Goal: Task Accomplishment & Management: Use online tool/utility

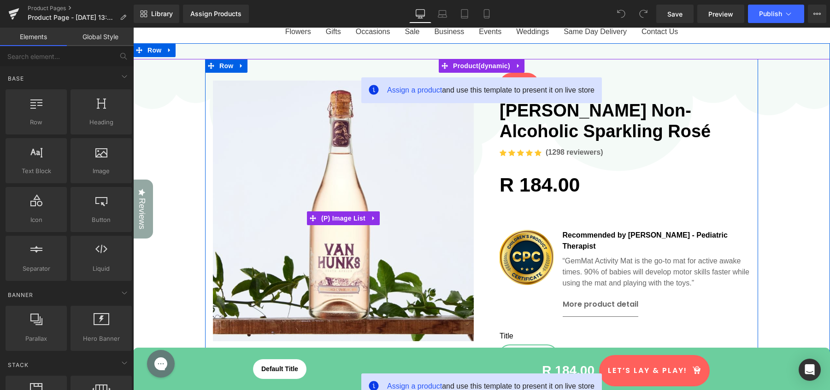
scroll to position [85, 0]
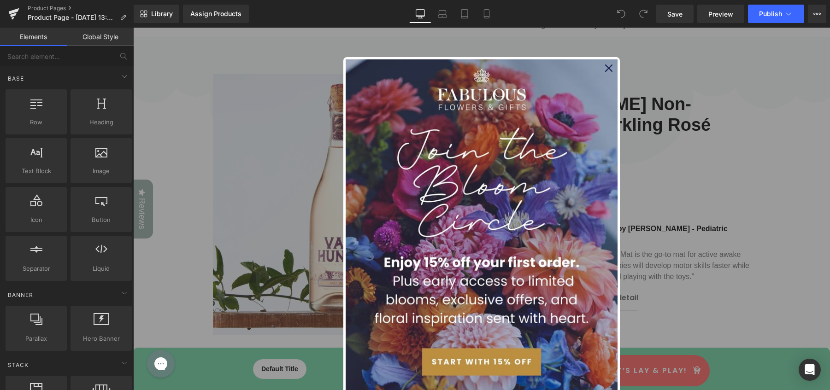
click at [607, 70] on icon "close icon" at bounding box center [608, 67] width 7 height 7
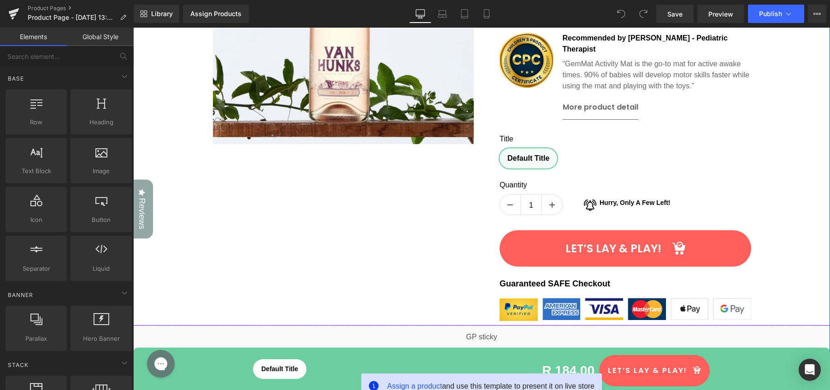
scroll to position [286, 0]
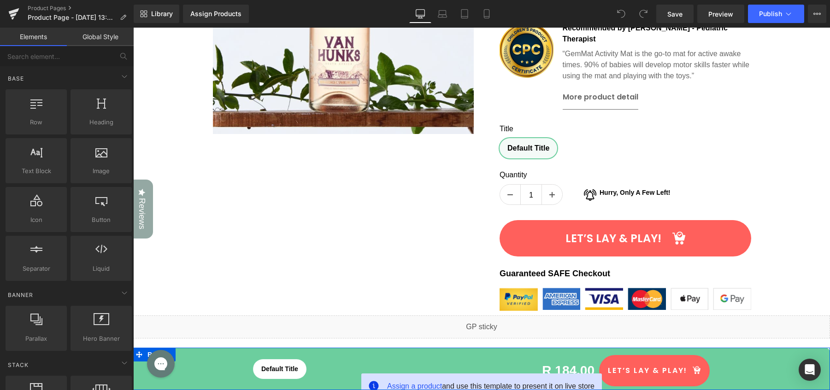
click at [755, 351] on div "Assign a product and use this template to present it on live store Default Titl…" at bounding box center [481, 369] width 696 height 42
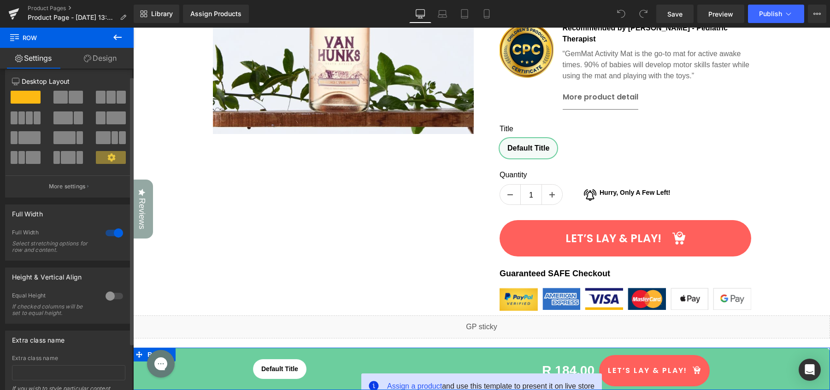
scroll to position [12, 0]
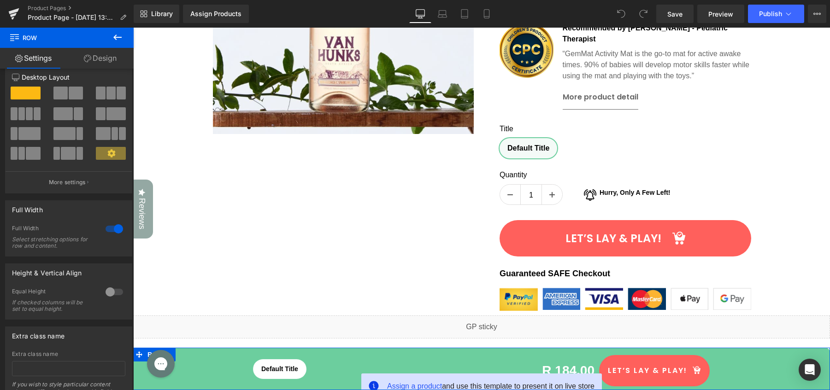
click at [111, 54] on link "Design" at bounding box center [100, 58] width 67 height 21
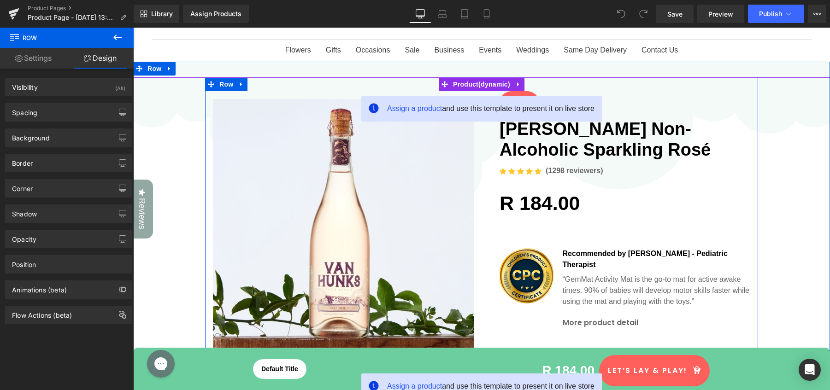
scroll to position [61, 0]
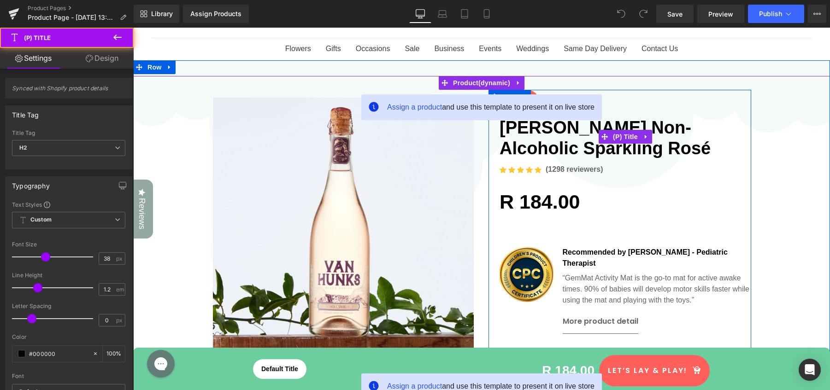
click at [553, 138] on link "[PERSON_NAME] Non-Alcoholic Sparkling Rosé" at bounding box center [624, 137] width 251 height 46
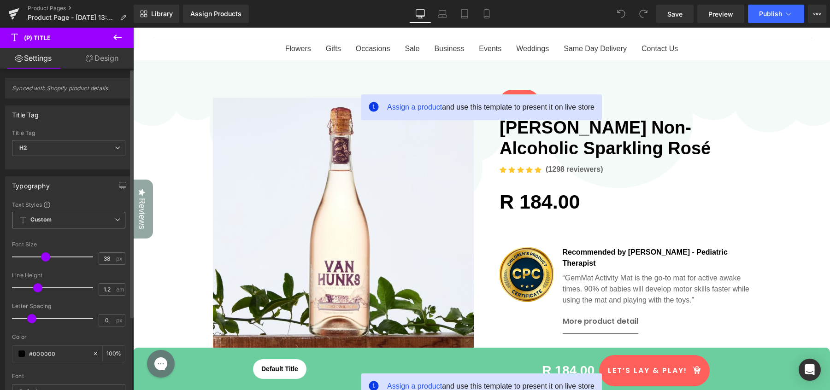
click at [95, 224] on span "Custom Setup Global Style" at bounding box center [68, 220] width 113 height 17
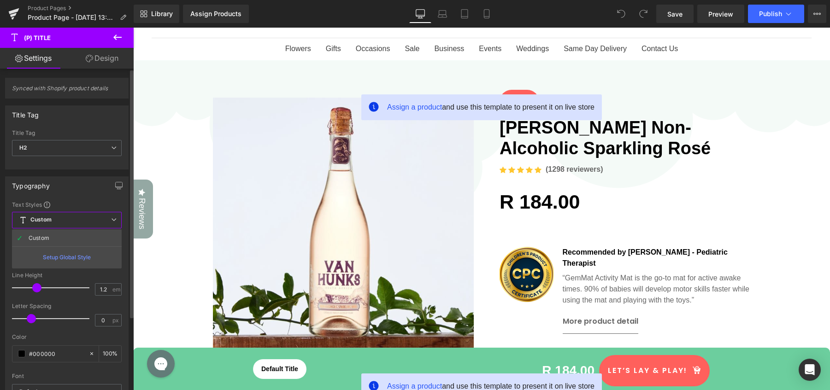
click at [95, 222] on span "Custom Setup Global Style" at bounding box center [67, 220] width 110 height 17
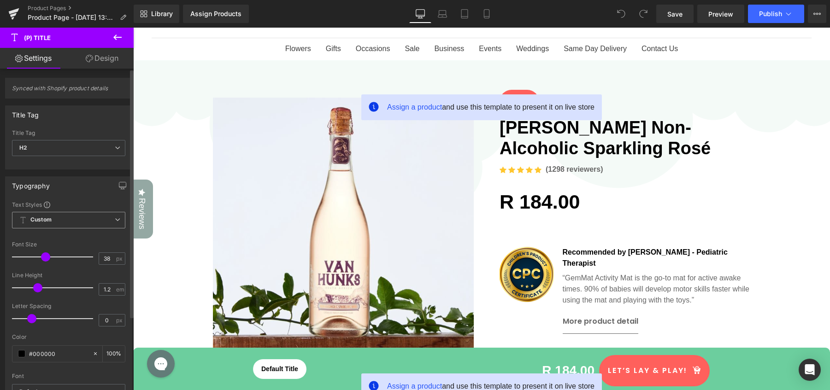
click at [95, 221] on span "Custom Setup Global Style" at bounding box center [68, 220] width 113 height 17
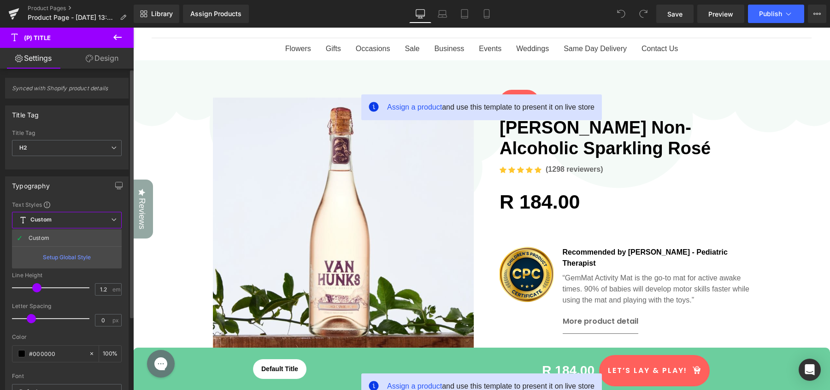
click at [71, 256] on div "Setup Global Style" at bounding box center [67, 257] width 110 height 22
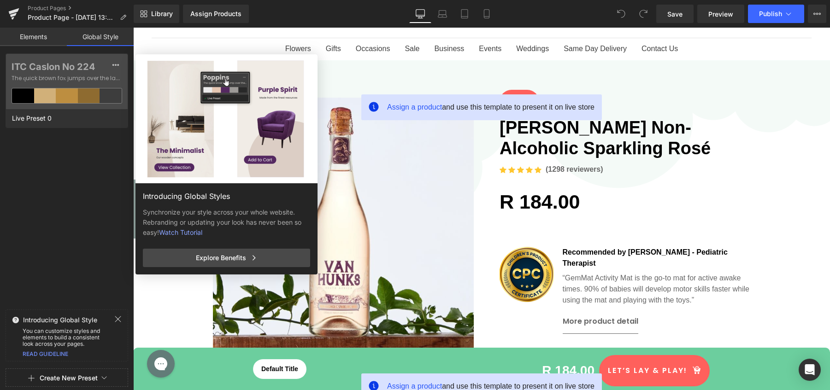
click at [228, 260] on div "Explore Benefits" at bounding box center [226, 258] width 167 height 18
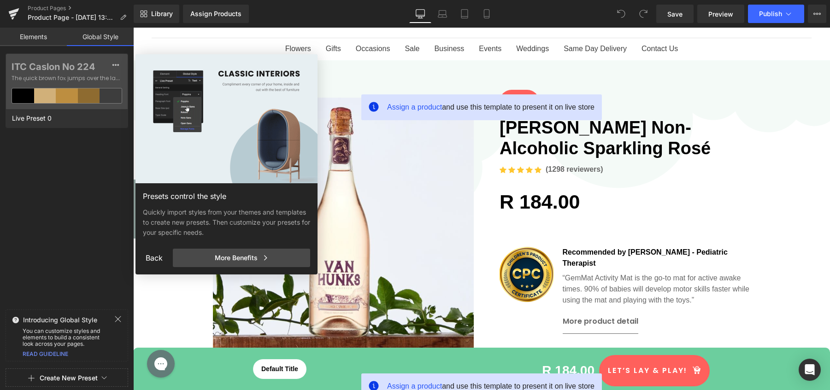
click at [228, 260] on div "More Benefits" at bounding box center [241, 258] width 137 height 18
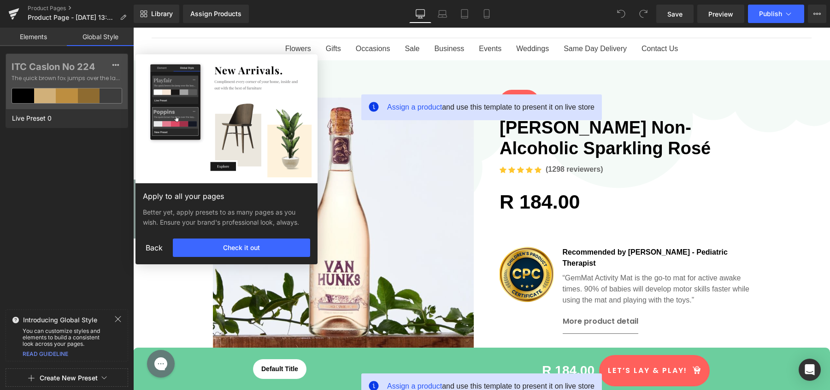
click at [232, 245] on div "Check it out" at bounding box center [241, 248] width 137 height 18
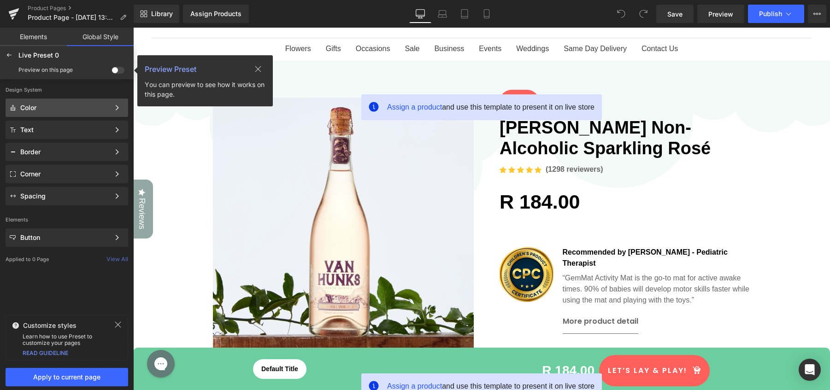
click at [74, 108] on div "Color" at bounding box center [64, 107] width 89 height 7
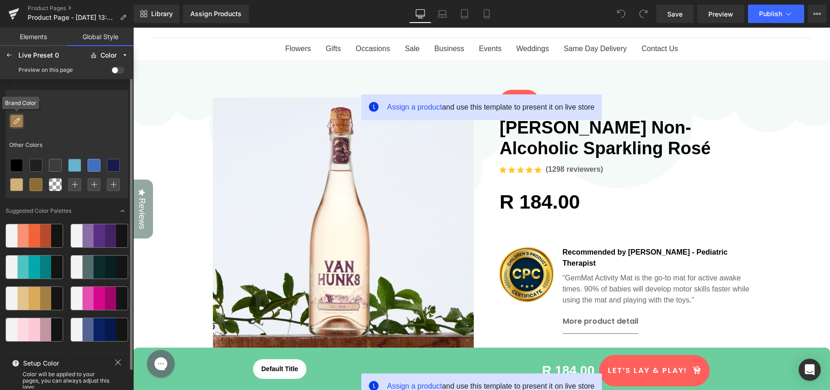
click at [15, 121] on icon at bounding box center [16, 120] width 7 height 7
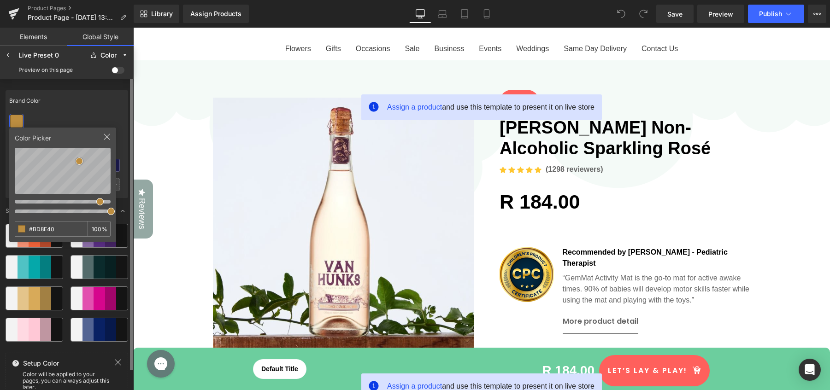
drag, startPoint x: 56, startPoint y: 230, endPoint x: 19, endPoint y: 228, distance: 36.9
click at [19, 228] on div "#BD8E40 100 %" at bounding box center [63, 229] width 96 height 16
type input "#bc8e40"
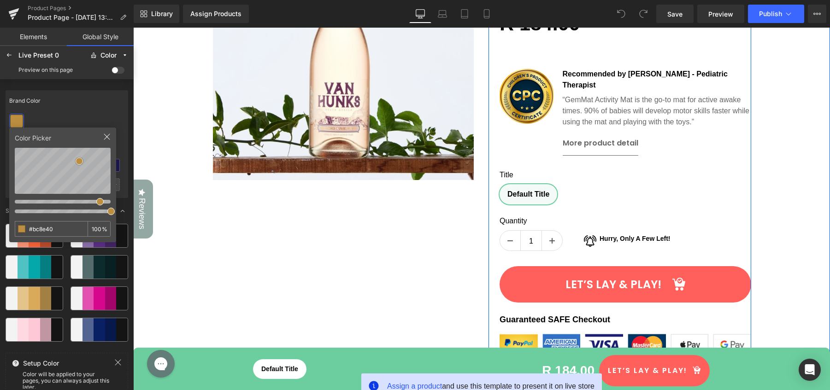
scroll to position [241, 0]
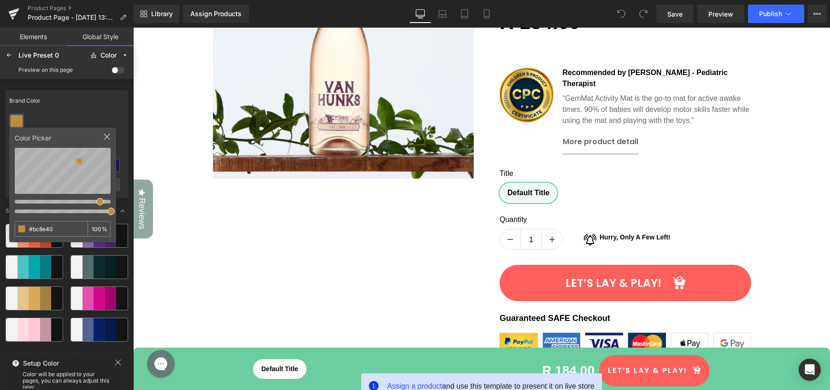
click at [92, 101] on div "Brand Color" at bounding box center [67, 100] width 123 height 21
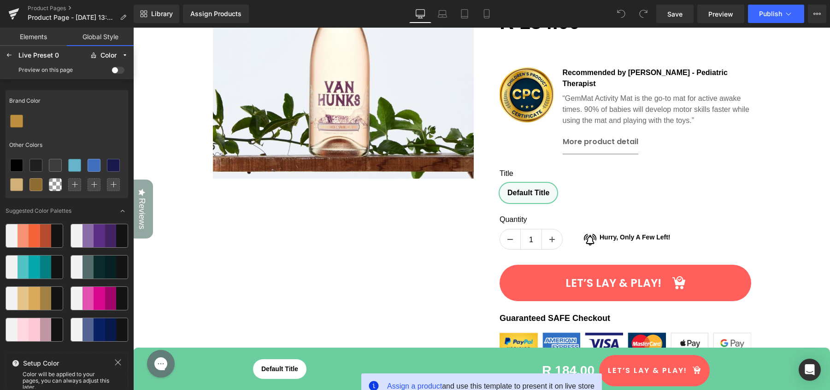
scroll to position [0, 0]
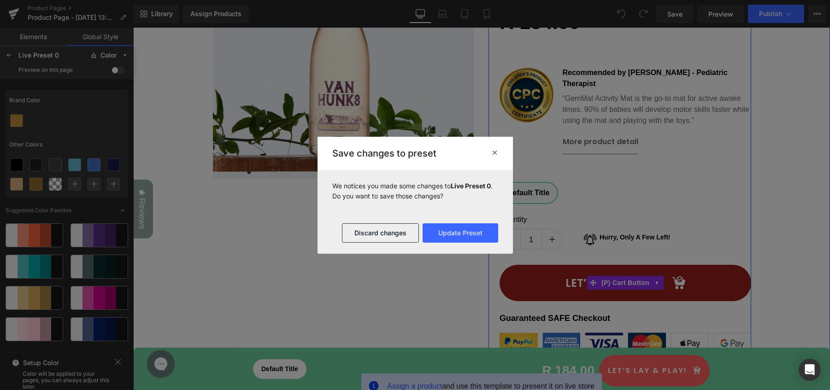
click at [712, 265] on button "Let’s lay & play!" at bounding box center [624, 283] width 251 height 36
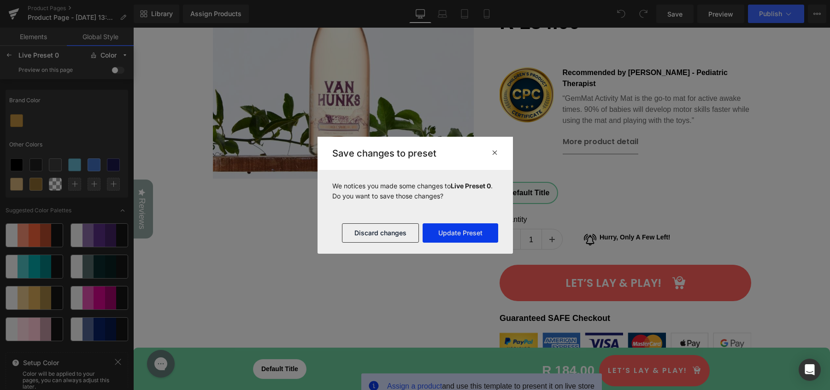
click at [465, 237] on button "Update Preset" at bounding box center [460, 232] width 76 height 19
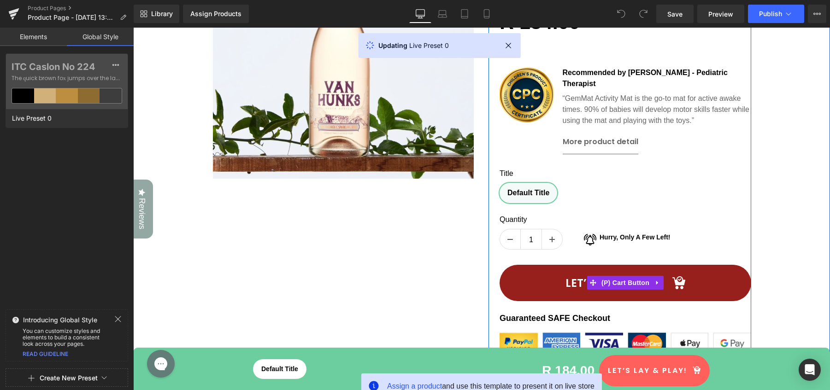
click at [729, 270] on button "Let’s lay & play!" at bounding box center [624, 283] width 251 height 36
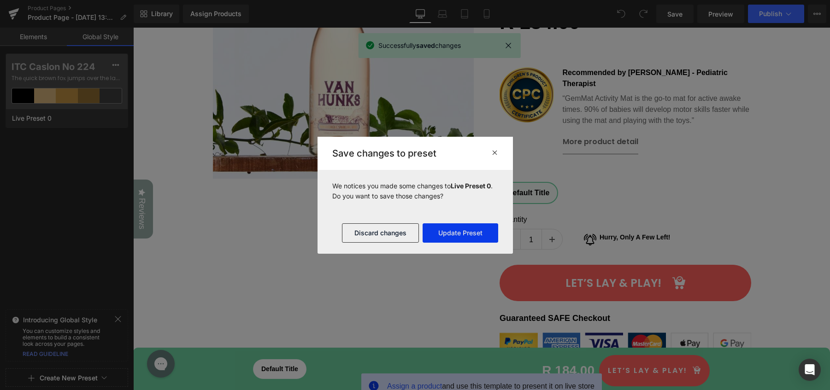
click at [453, 231] on button "Update Preset" at bounding box center [460, 232] width 76 height 19
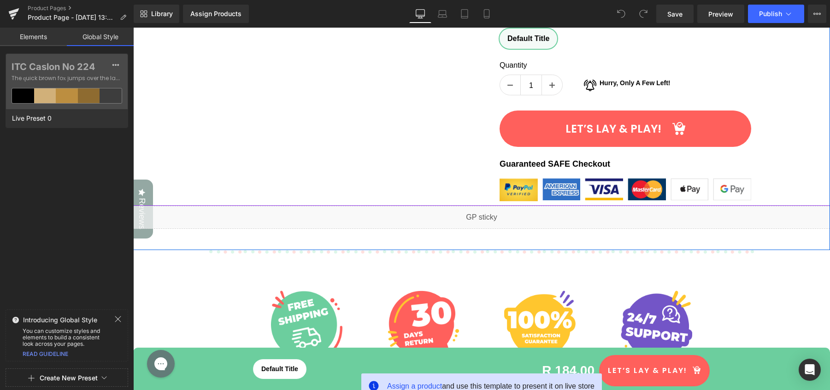
scroll to position [397, 0]
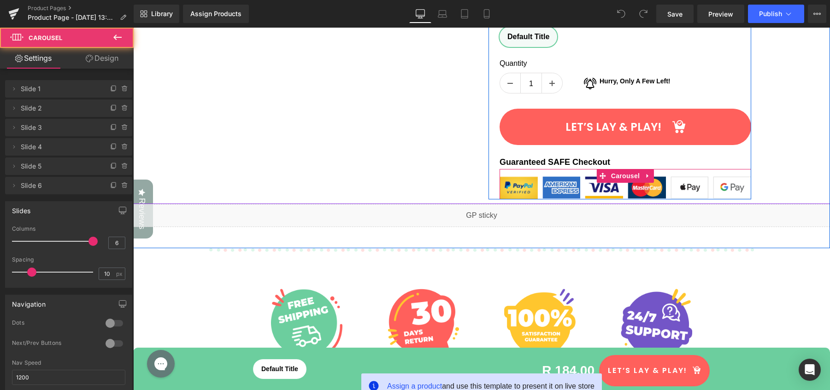
click at [531, 169] on div "Image Image Image Image Image Image ‹ › [GEOGRAPHIC_DATA]" at bounding box center [624, 184] width 251 height 30
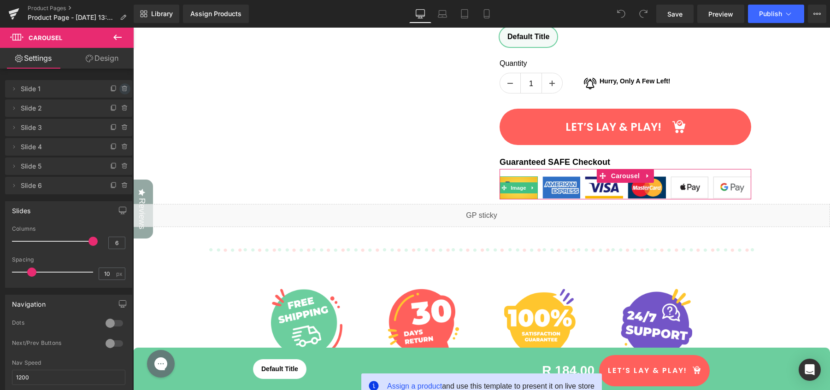
click at [121, 88] on icon at bounding box center [124, 88] width 7 height 7
click at [120, 88] on button "Delete" at bounding box center [114, 89] width 29 height 12
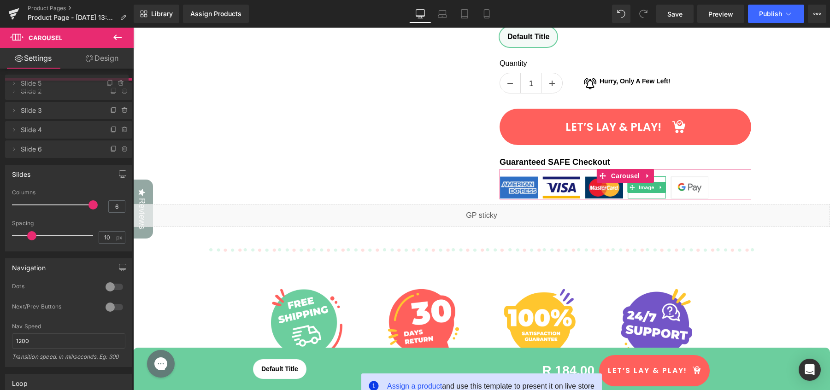
drag, startPoint x: 79, startPoint y: 148, endPoint x: 77, endPoint y: 85, distance: 63.6
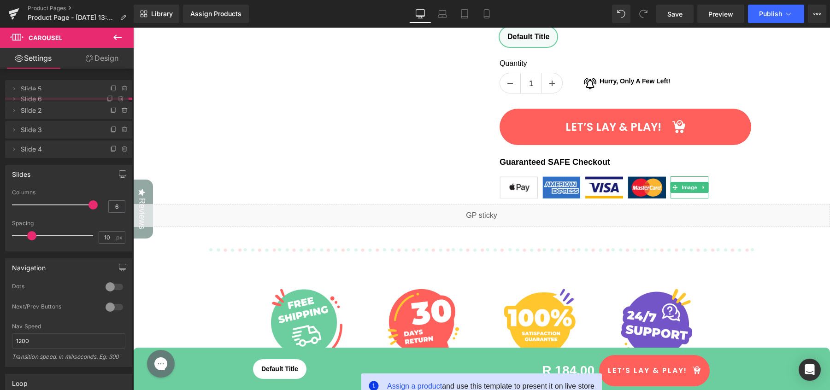
drag, startPoint x: 53, startPoint y: 168, endPoint x: 55, endPoint y: 100, distance: 67.3
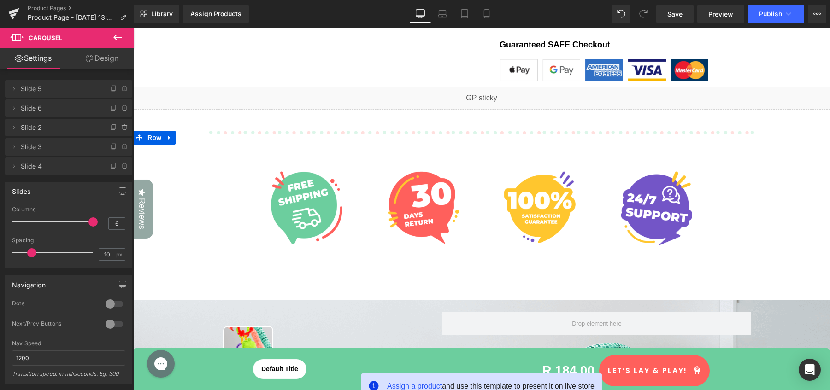
scroll to position [515, 0]
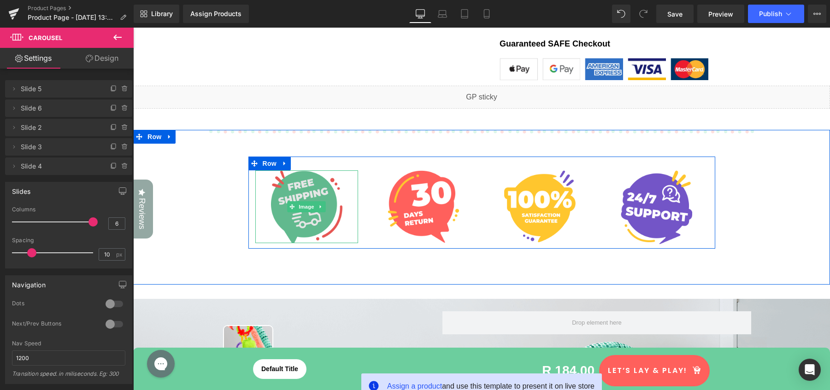
click at [304, 175] on img at bounding box center [306, 206] width 71 height 73
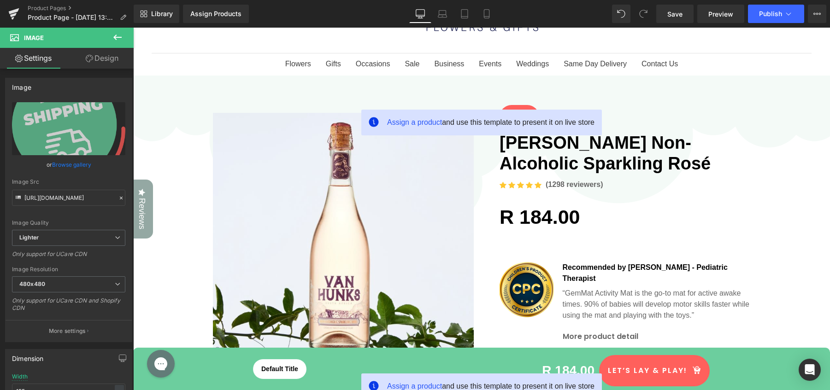
scroll to position [0, 0]
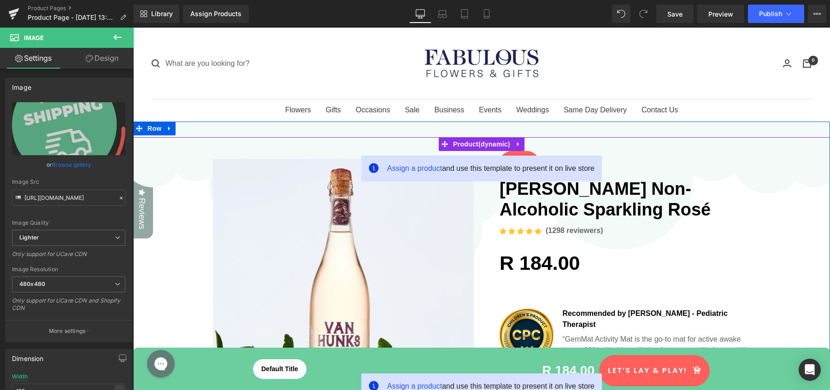
click at [418, 172] on span "Assign a product and use this template to present it on live store" at bounding box center [490, 168] width 207 height 11
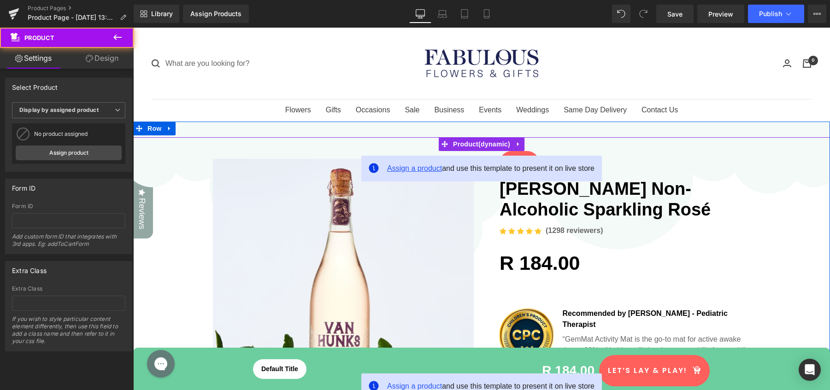
click at [417, 169] on span "Assign a product" at bounding box center [414, 168] width 55 height 8
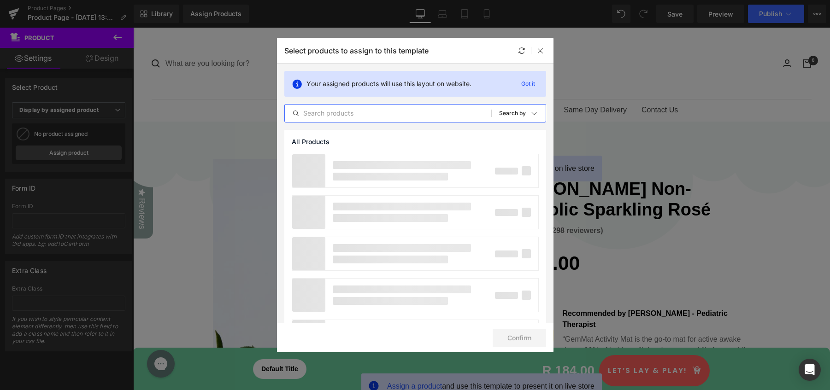
click at [337, 109] on input "text" at bounding box center [388, 113] width 206 height 11
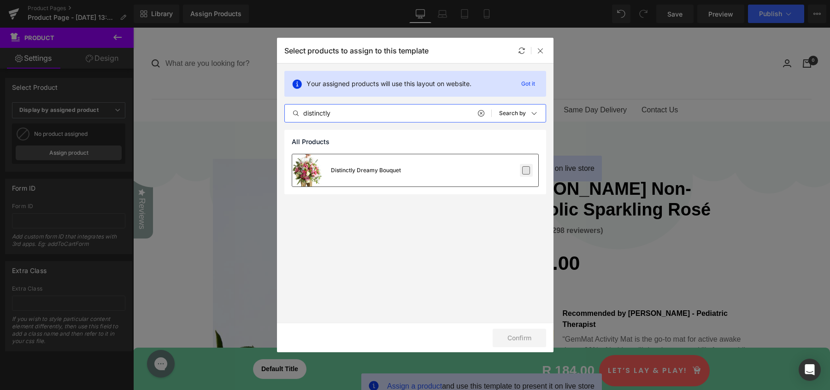
type input "distinctly"
click at [524, 170] on label at bounding box center [526, 170] width 8 height 8
click at [526, 170] on input "checkbox" at bounding box center [526, 170] width 0 height 0
click at [523, 335] on button "Confirm" at bounding box center [518, 338] width 53 height 18
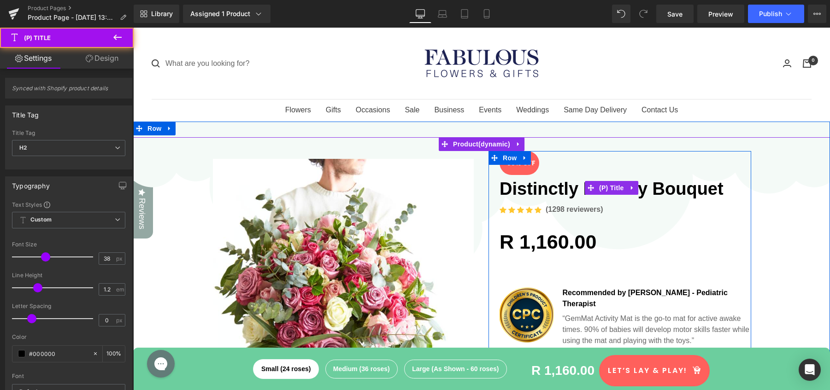
click at [507, 183] on link "Distinctly Dreamy Bouquet" at bounding box center [611, 187] width 224 height 25
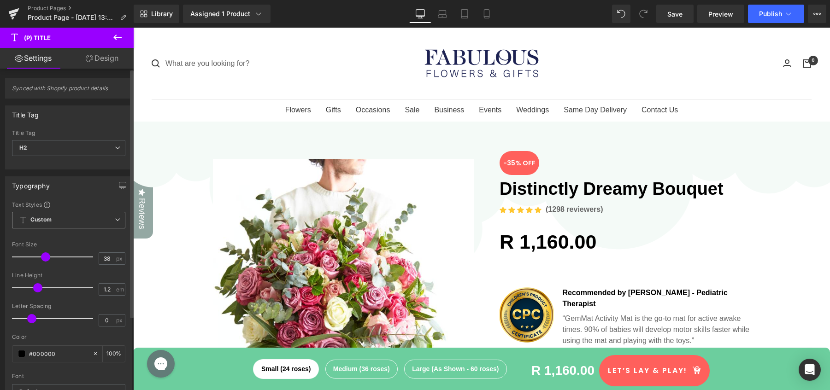
click at [75, 222] on span "Custom Setup Global Style" at bounding box center [68, 220] width 113 height 17
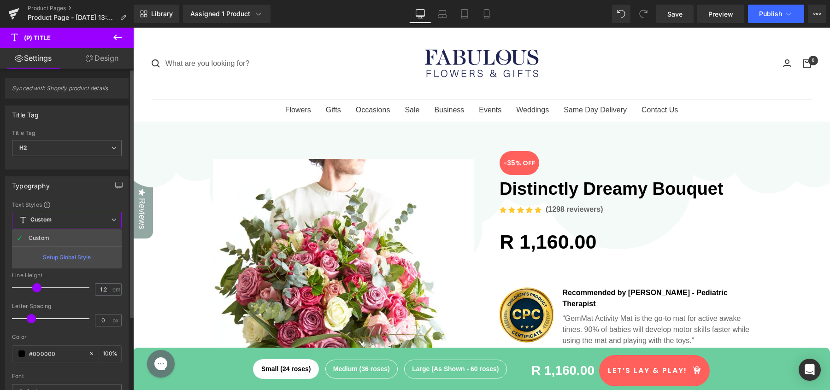
click at [78, 258] on div "Setup Global Style" at bounding box center [67, 257] width 110 height 22
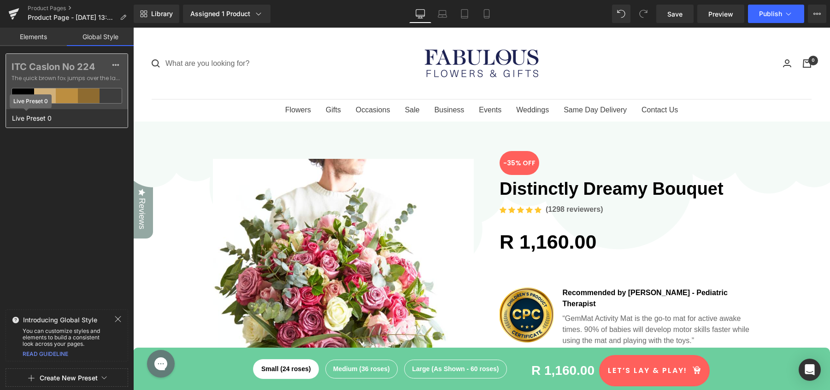
click at [45, 122] on span "Live Preset 0" at bounding box center [32, 118] width 44 height 12
click at [79, 68] on label "ITC Caslon No 224" at bounding box center [67, 66] width 111 height 11
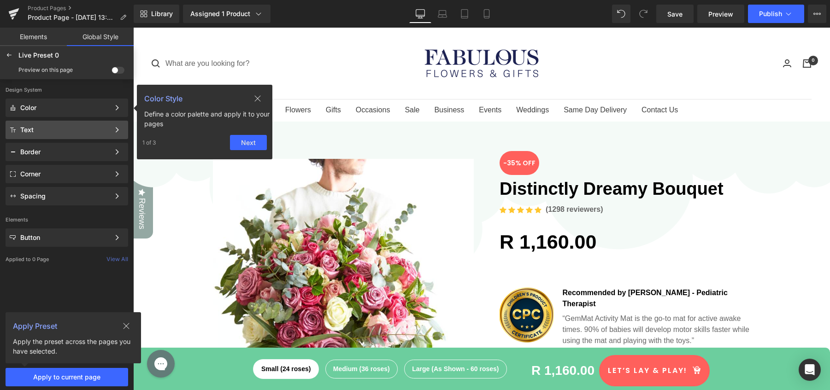
click at [246, 144] on button "Next" at bounding box center [248, 142] width 37 height 15
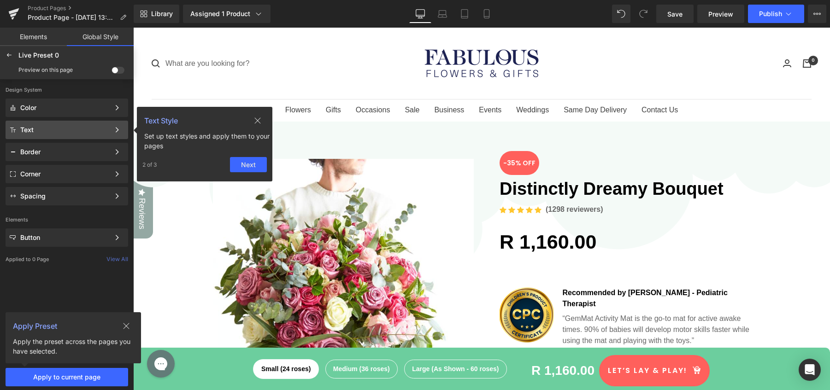
click at [243, 165] on button "Next" at bounding box center [248, 164] width 37 height 15
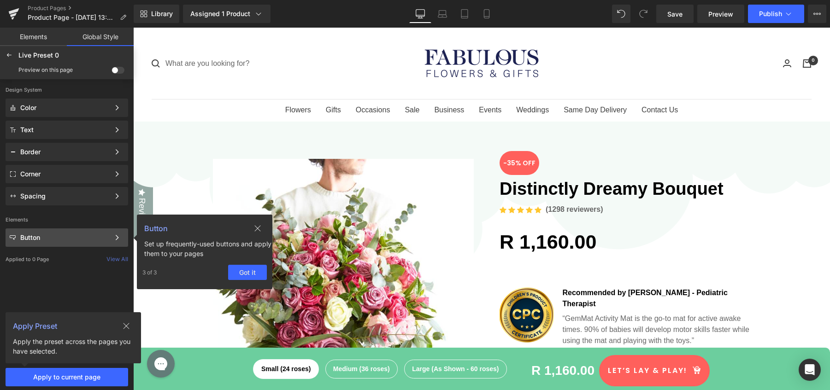
drag, startPoint x: 250, startPoint y: 269, endPoint x: 117, endPoint y: 241, distance: 136.4
click at [250, 269] on button "Got it" at bounding box center [247, 272] width 39 height 15
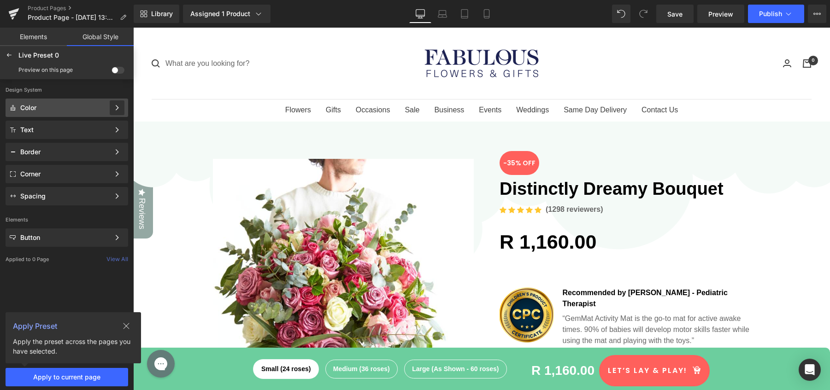
click at [117, 107] on icon at bounding box center [117, 108] width 6 height 6
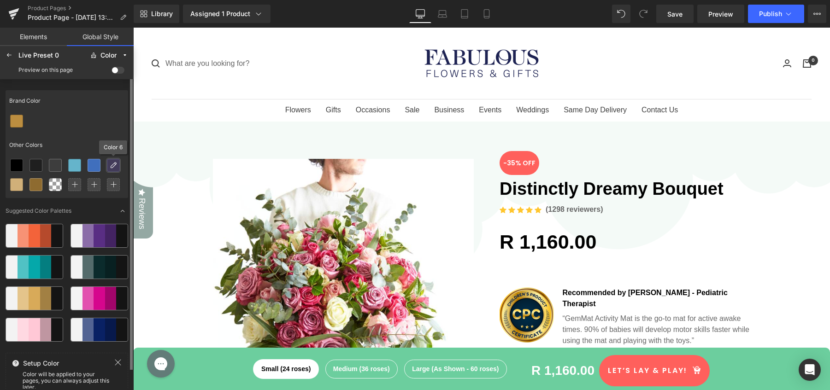
click at [114, 165] on icon at bounding box center [113, 165] width 7 height 7
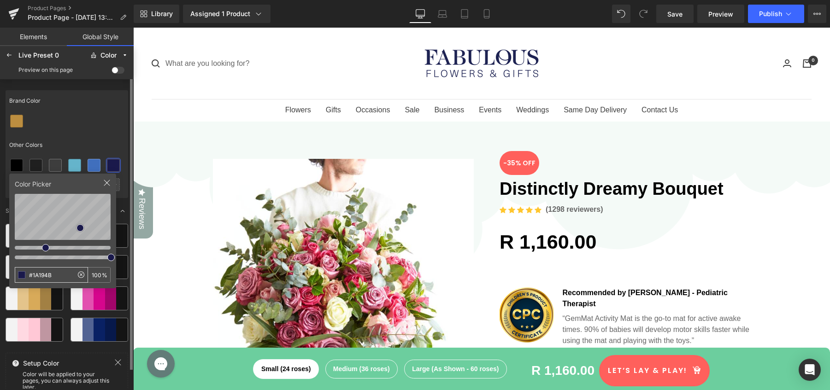
drag, startPoint x: 59, startPoint y: 273, endPoint x: 29, endPoint y: 271, distance: 30.5
click at [29, 271] on input "#1A194B" at bounding box center [44, 275] width 58 height 15
type input "#1d2252"
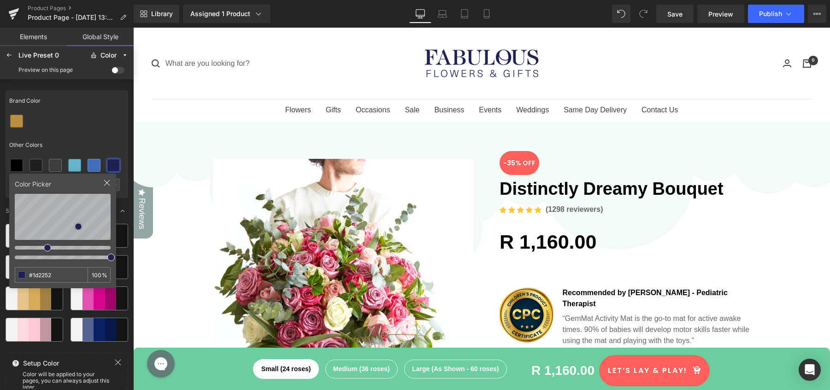
click at [126, 129] on div at bounding box center [67, 120] width 123 height 19
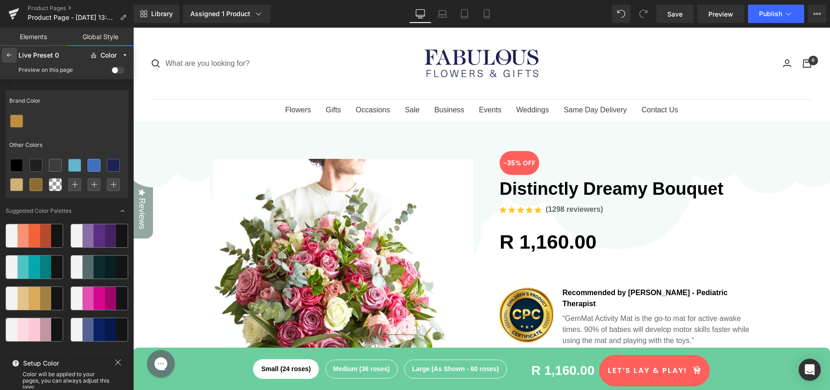
click at [8, 57] on icon at bounding box center [9, 55] width 7 height 7
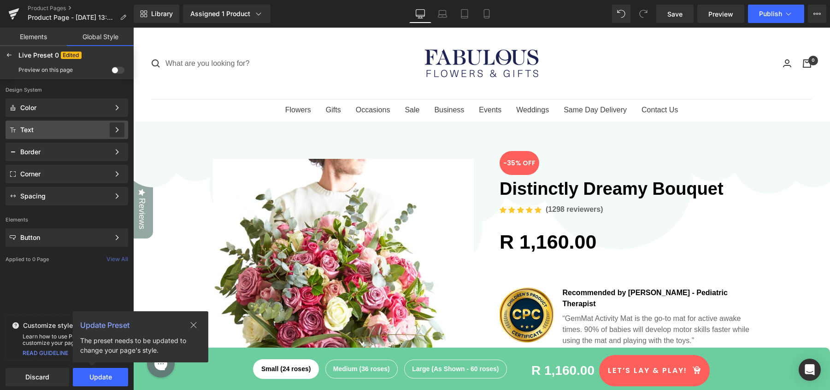
click at [118, 127] on icon at bounding box center [117, 130] width 6 height 6
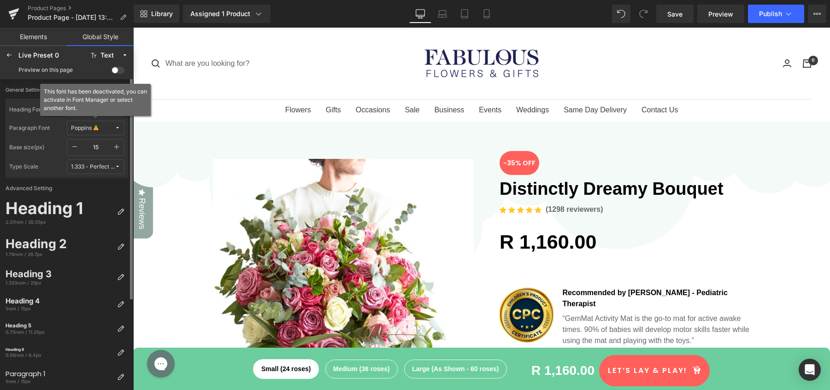
click at [98, 129] on icon at bounding box center [96, 128] width 5 height 7
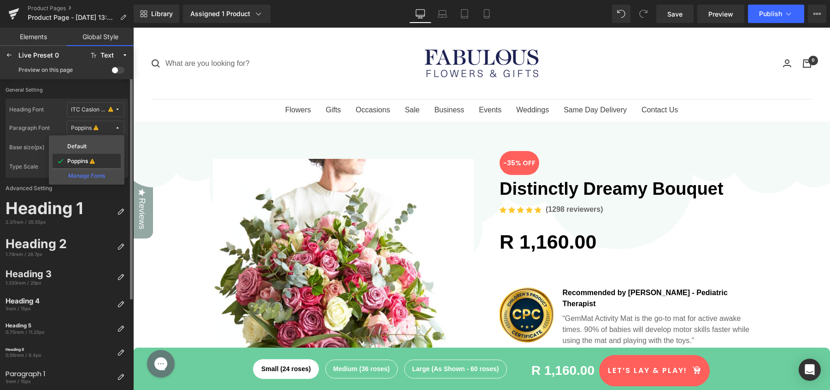
click at [87, 161] on label "Poppins" at bounding box center [77, 161] width 21 height 6
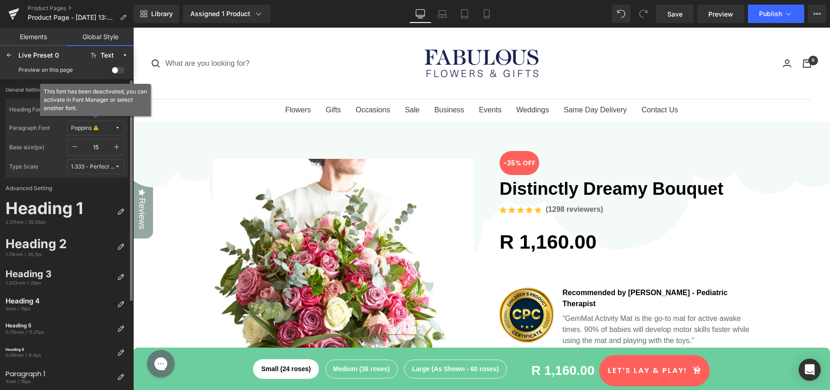
scroll to position [1, 0]
click at [97, 128] on icon at bounding box center [96, 127] width 5 height 7
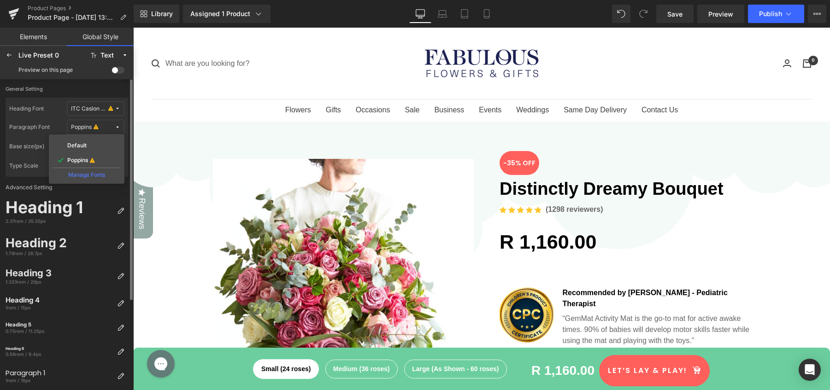
click at [85, 174] on div "Manage Fonts" at bounding box center [87, 174] width 68 height 12
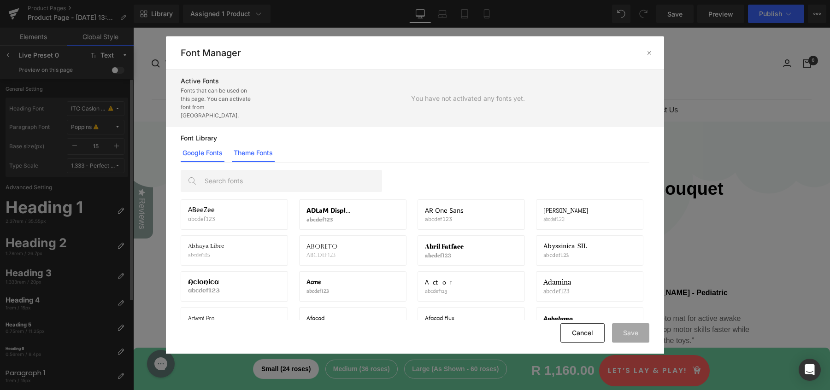
click at [0, 0] on link "Theme Fonts" at bounding box center [0, 0] width 0 height 0
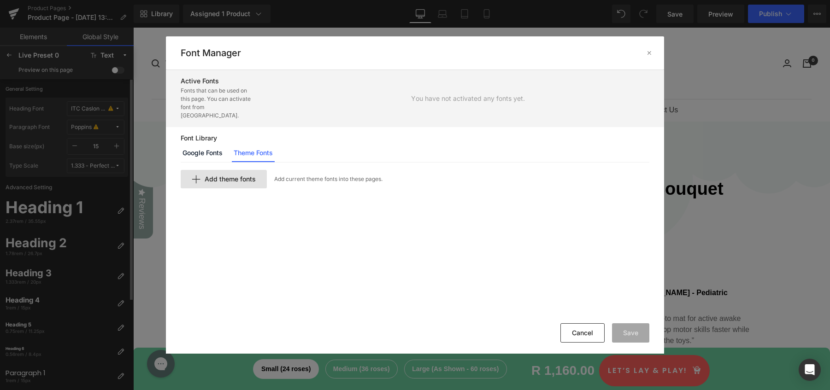
click at [234, 175] on span "Add theme fonts" at bounding box center [230, 178] width 51 height 7
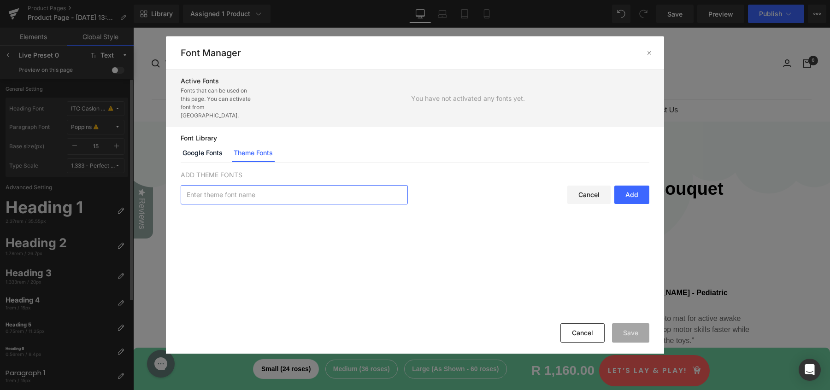
click at [235, 188] on input "text" at bounding box center [294, 195] width 226 height 18
type input "poppins"
click at [637, 187] on div "Add" at bounding box center [631, 195] width 35 height 18
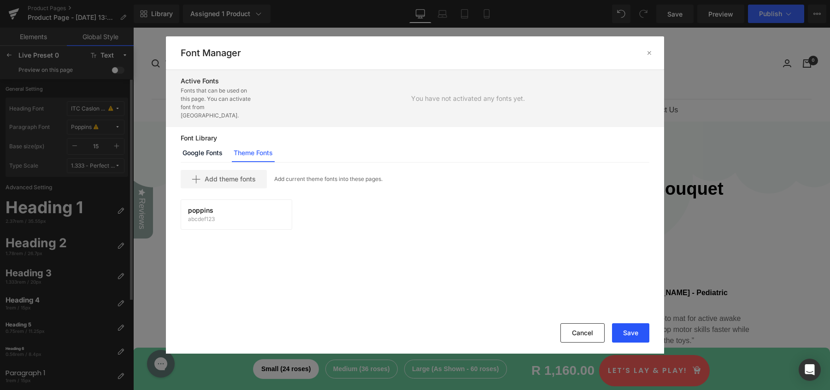
click at [631, 332] on button "Save" at bounding box center [630, 332] width 37 height 19
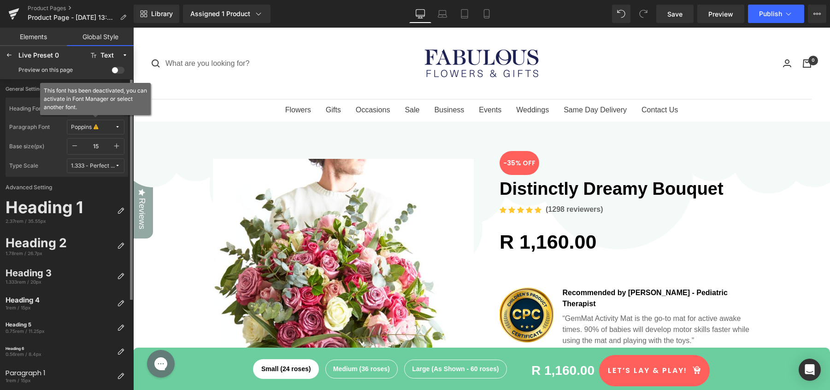
click at [94, 129] on icon at bounding box center [96, 127] width 5 height 7
click at [86, 158] on label "Poppins" at bounding box center [77, 160] width 21 height 6
click at [98, 124] on icon at bounding box center [96, 127] width 5 height 7
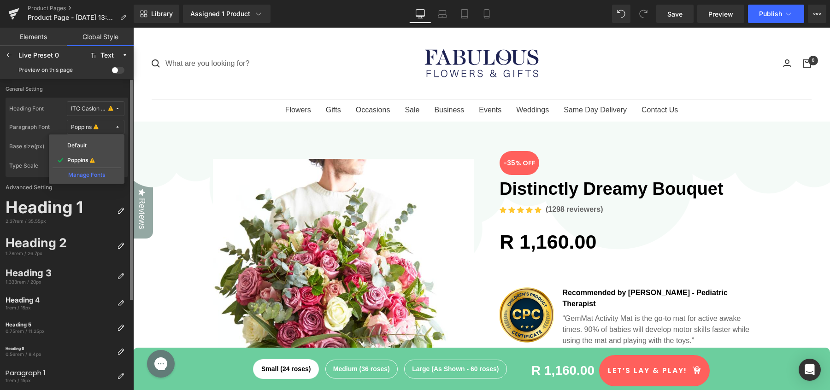
click at [88, 175] on div "Manage Fonts" at bounding box center [87, 174] width 68 height 12
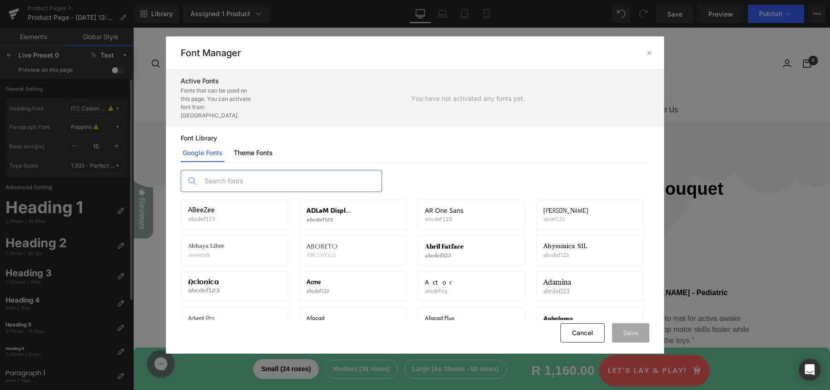
click at [275, 172] on input "text" at bounding box center [290, 180] width 182 height 21
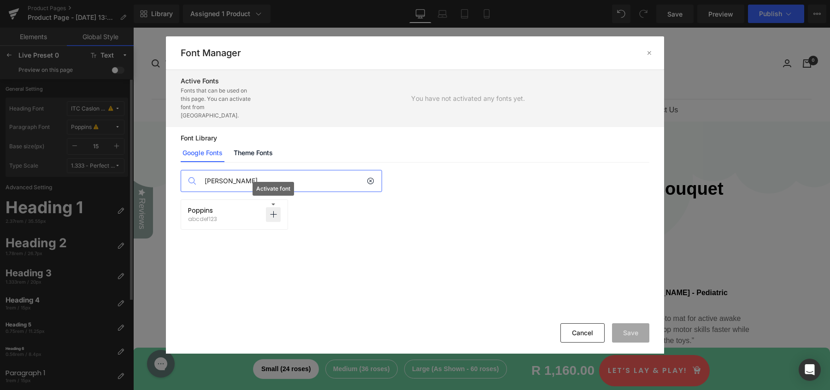
type input "[PERSON_NAME]"
click at [274, 211] on icon at bounding box center [272, 214] width 7 height 7
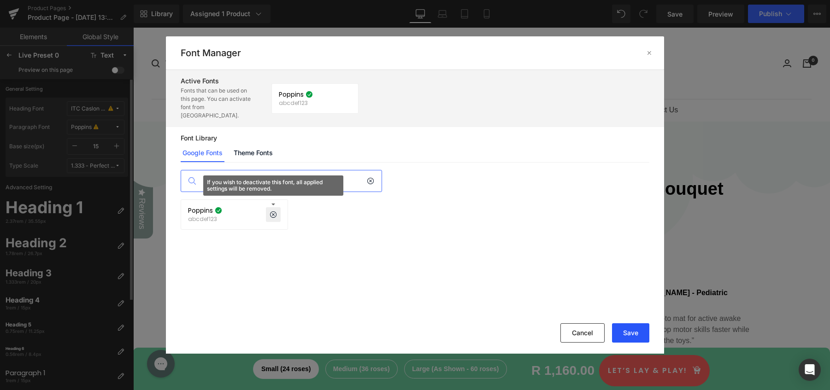
click at [633, 333] on button "Save" at bounding box center [630, 332] width 37 height 19
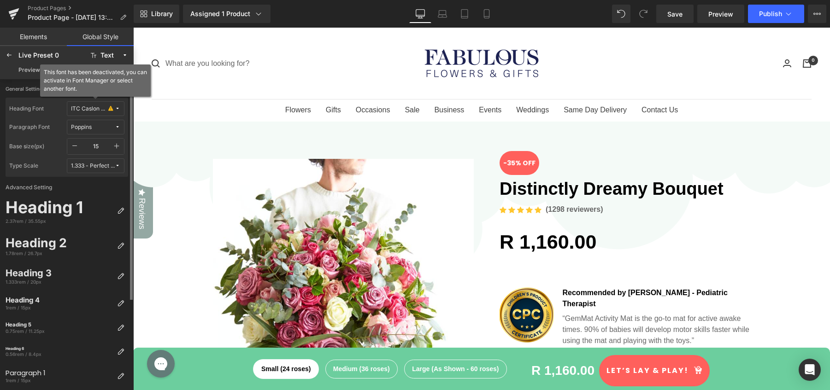
click at [109, 108] on icon at bounding box center [110, 108] width 5 height 7
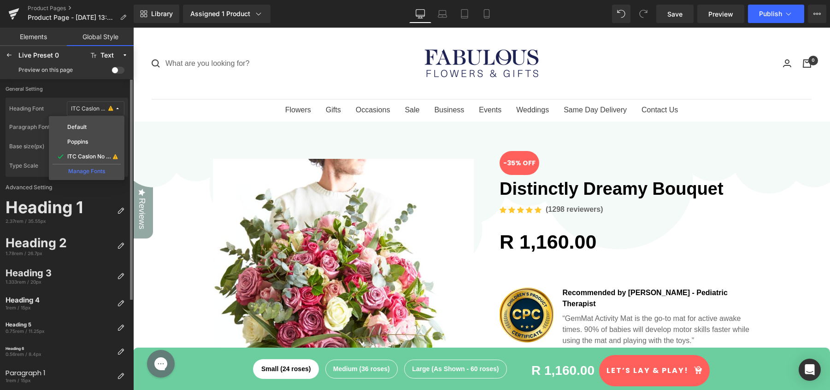
click at [87, 171] on div "Manage Fonts" at bounding box center [87, 170] width 68 height 12
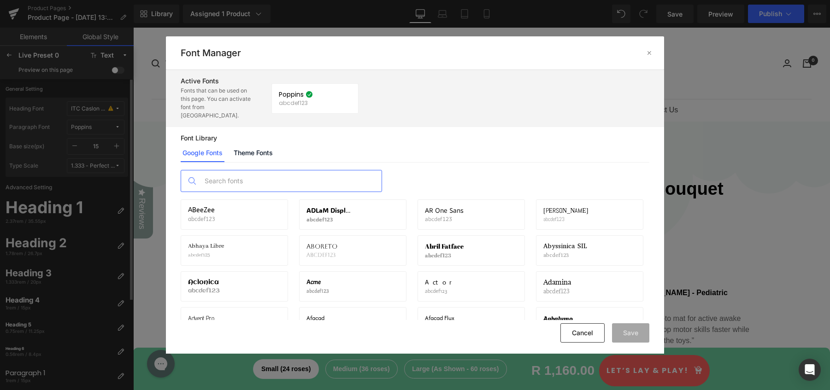
click at [277, 170] on input "text" at bounding box center [290, 180] width 182 height 21
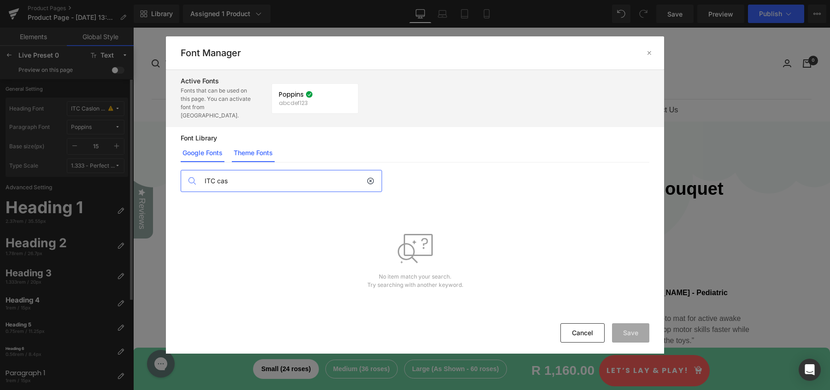
type input "ITC cas"
click at [0, 0] on link "Theme Fonts" at bounding box center [0, 0] width 0 height 0
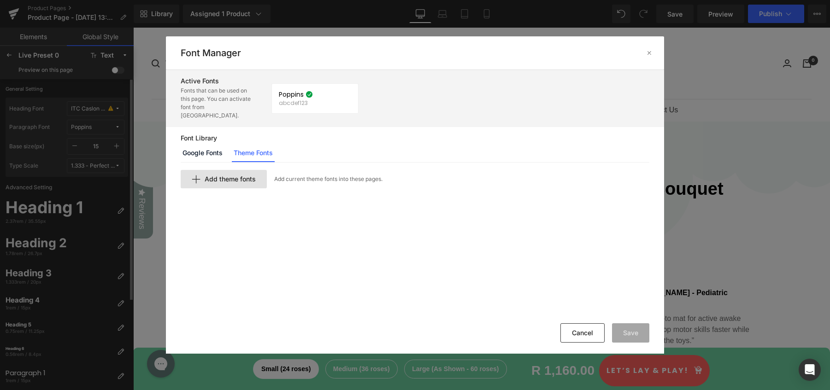
click at [229, 175] on span "Add theme fonts" at bounding box center [230, 178] width 51 height 7
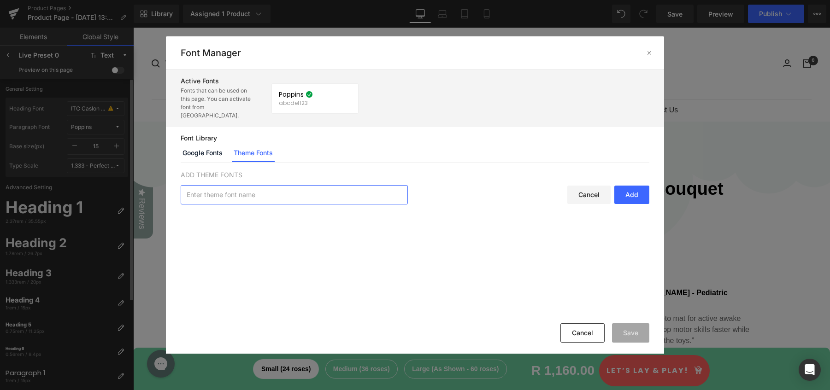
click at [228, 187] on input "text" at bounding box center [294, 195] width 226 height 18
type input "ITC Caslon [STREET_ADDRESS]"
click at [627, 188] on div "Add" at bounding box center [631, 195] width 35 height 18
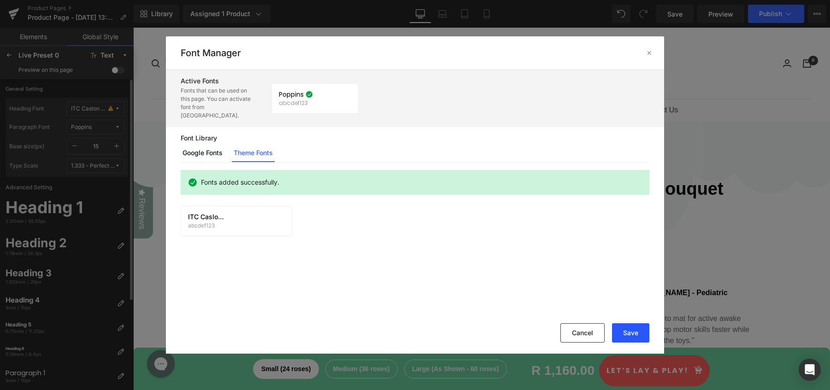
click at [633, 340] on button "Save" at bounding box center [630, 332] width 37 height 19
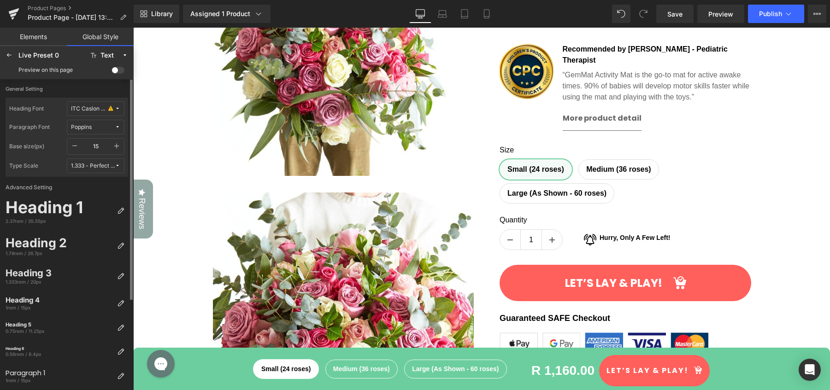
scroll to position [0, 0]
drag, startPoint x: 122, startPoint y: 68, endPoint x: 120, endPoint y: 83, distance: 14.9
click at [122, 68] on span at bounding box center [117, 70] width 13 height 7
click at [111, 72] on input "checkbox" at bounding box center [111, 72] width 0 height 0
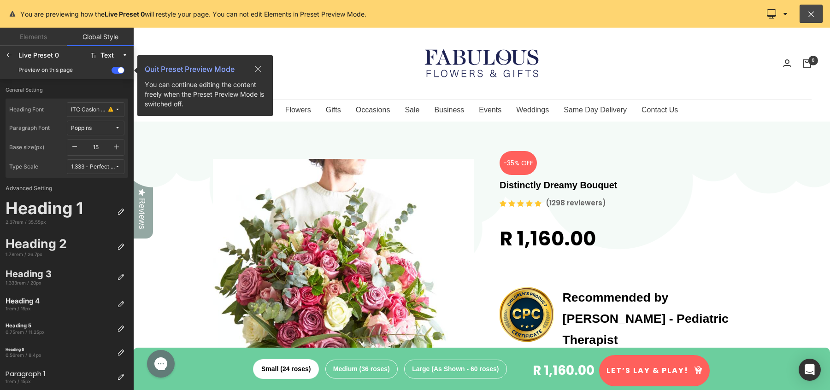
click at [257, 69] on icon at bounding box center [258, 69] width 6 height 6
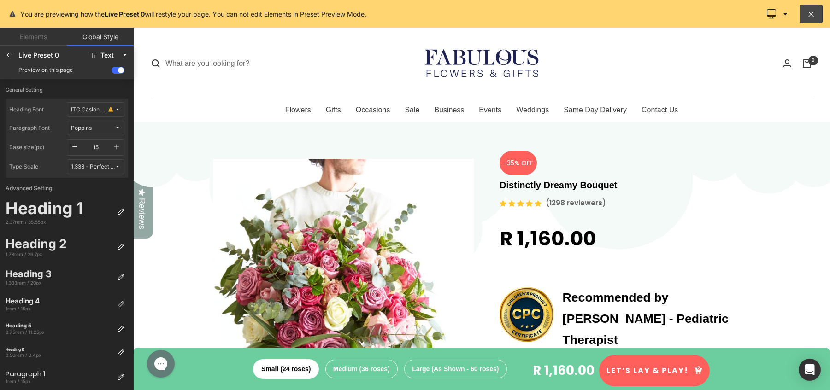
click at [677, 138] on div at bounding box center [481, 209] width 696 height 362
drag, startPoint x: 669, startPoint y: 146, endPoint x: 643, endPoint y: 146, distance: 25.8
click at [669, 146] on div at bounding box center [481, 209] width 696 height 362
click at [196, 147] on div at bounding box center [481, 209] width 696 height 362
click at [14, 58] on div at bounding box center [9, 55] width 15 height 15
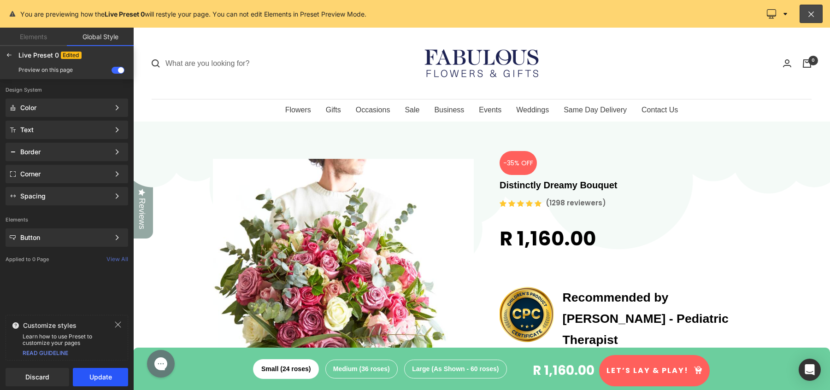
click at [101, 377] on button "Update" at bounding box center [100, 377] width 55 height 18
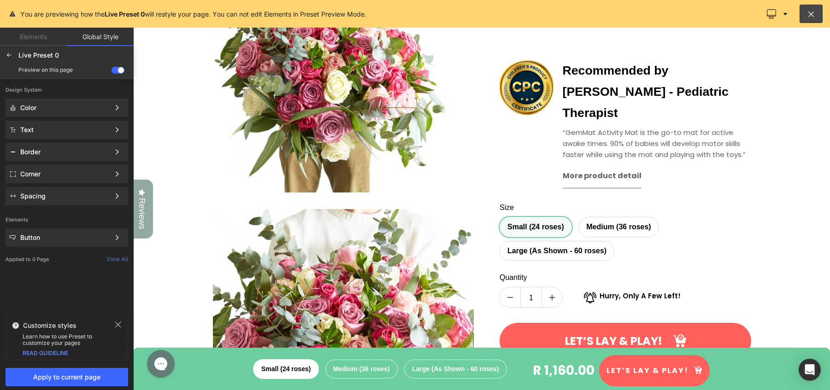
scroll to position [218, 0]
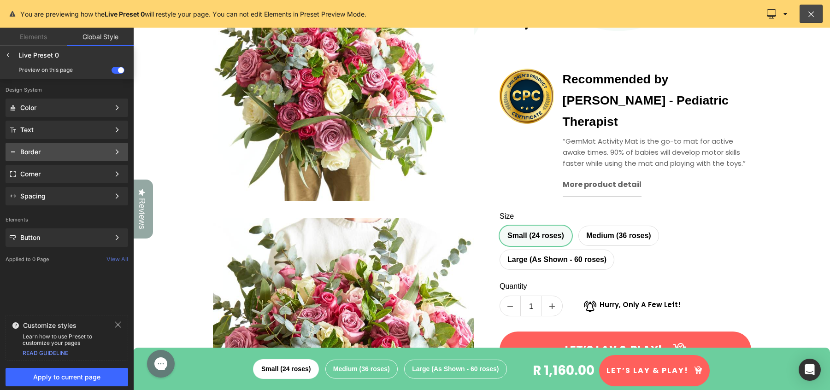
click at [88, 150] on div "Border" at bounding box center [64, 151] width 89 height 7
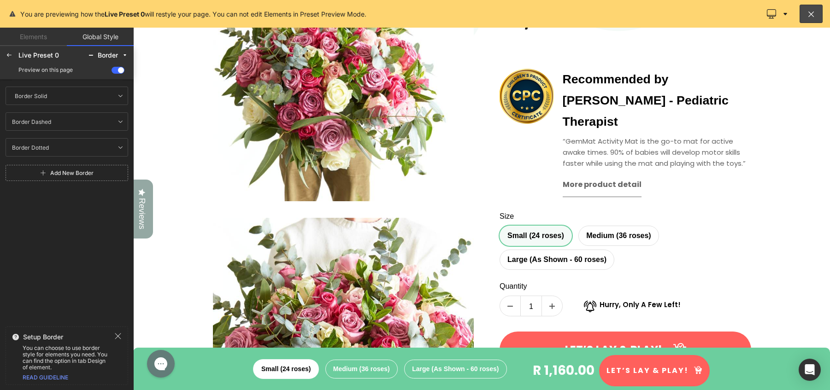
click at [36, 40] on link "Elements" at bounding box center [33, 37] width 67 height 18
click at [10, 54] on icon at bounding box center [9, 55] width 7 height 7
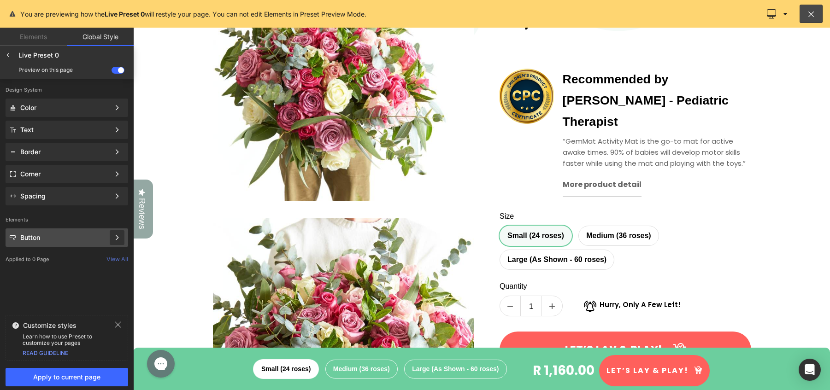
click at [118, 238] on icon at bounding box center [117, 237] width 6 height 6
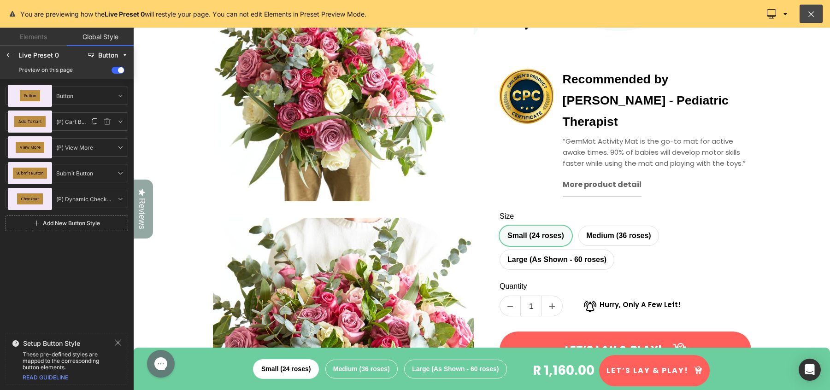
click at [25, 118] on div "Add To Cart" at bounding box center [29, 121] width 31 height 11
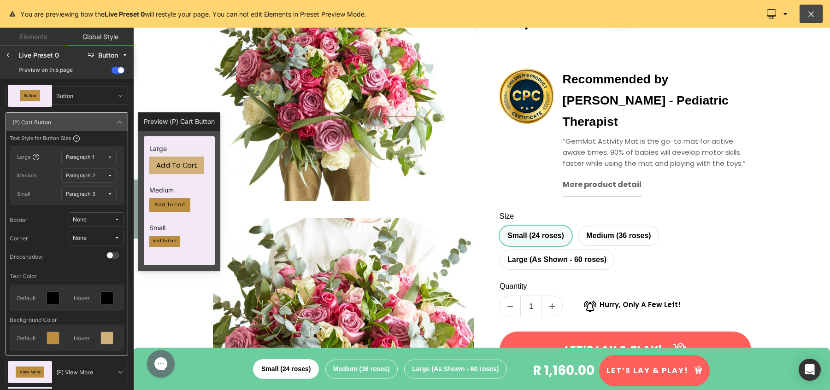
click at [181, 168] on span "Add To Cart" at bounding box center [176, 165] width 41 height 7
drag, startPoint x: 313, startPoint y: 194, endPoint x: 626, endPoint y: 313, distance: 334.4
click at [175, 168] on span "Add To Cart" at bounding box center [176, 165] width 41 height 7
click at [175, 166] on span "Add To Cart" at bounding box center [176, 165] width 41 height 7
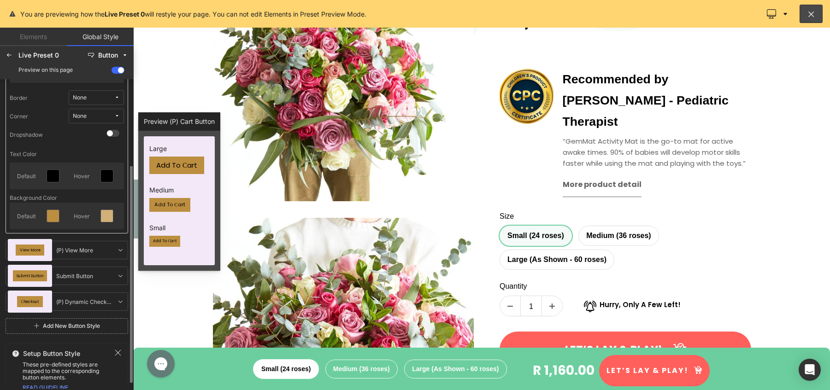
scroll to position [123, 0]
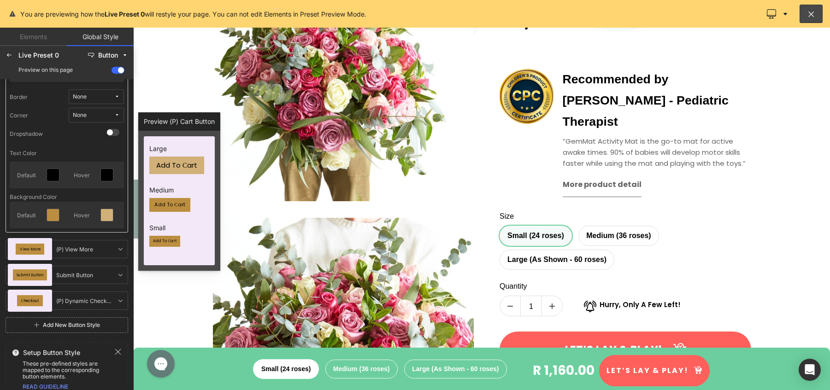
click at [183, 166] on span "Add To Cart" at bounding box center [176, 165] width 41 height 7
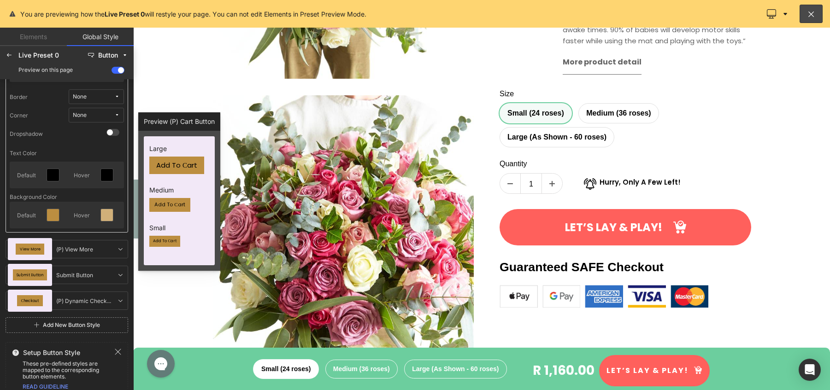
scroll to position [342, 0]
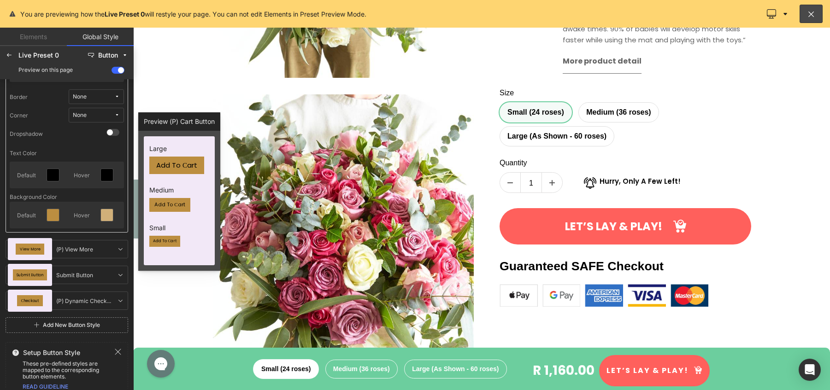
drag, startPoint x: 724, startPoint y: 219, endPoint x: 723, endPoint y: 210, distance: 8.9
click at [724, 216] on div at bounding box center [481, 209] width 696 height 362
click at [719, 208] on div at bounding box center [481, 209] width 696 height 362
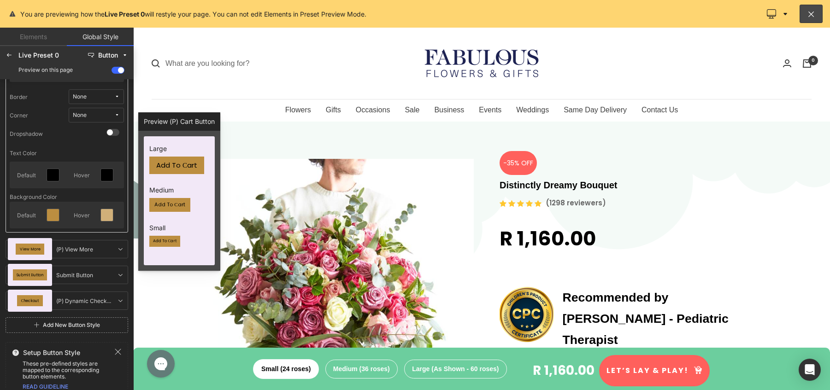
click at [118, 70] on span at bounding box center [117, 70] width 13 height 7
click at [111, 72] on input "checkbox" at bounding box center [111, 72] width 0 height 0
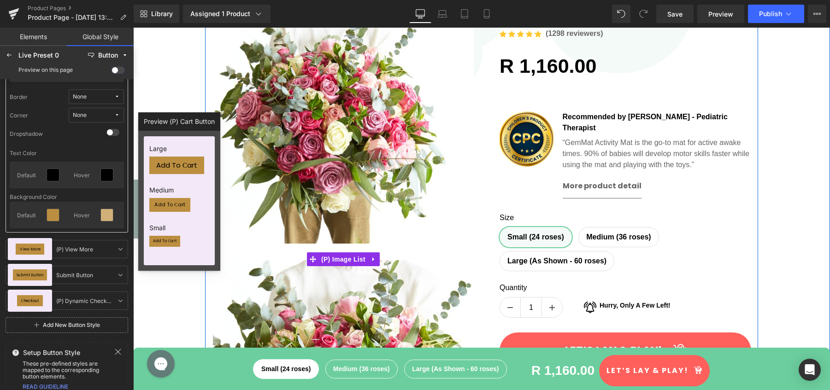
scroll to position [239, 0]
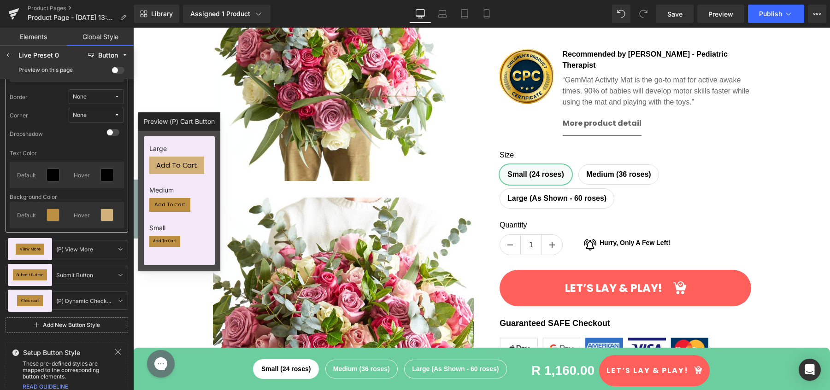
click at [188, 167] on span "Add To Cart" at bounding box center [176, 165] width 41 height 7
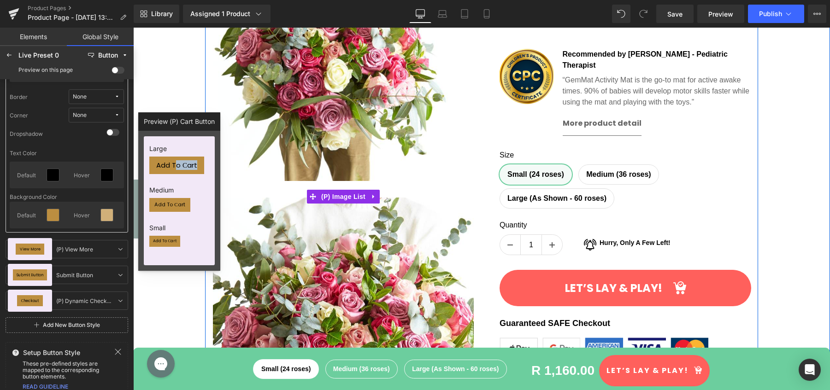
drag, startPoint x: 310, startPoint y: 196, endPoint x: 245, endPoint y: 174, distance: 68.9
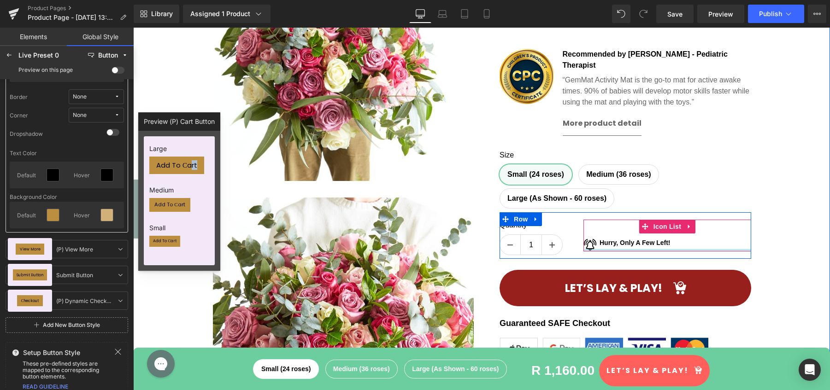
drag, startPoint x: 325, startPoint y: 193, endPoint x: 620, endPoint y: 270, distance: 304.7
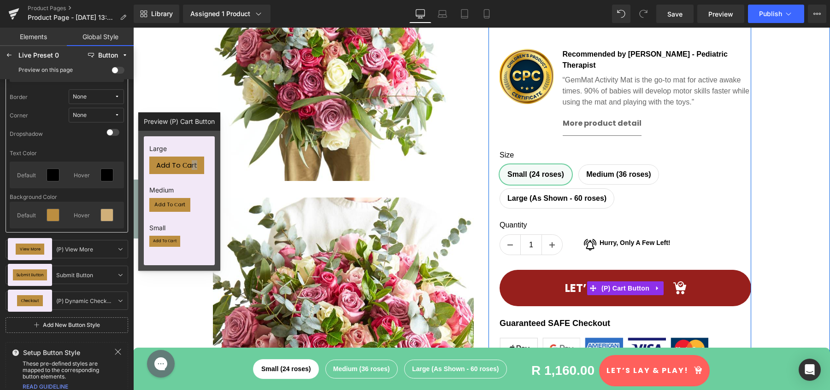
click at [620, 270] on button "Let’s lay & play!" at bounding box center [624, 288] width 251 height 36
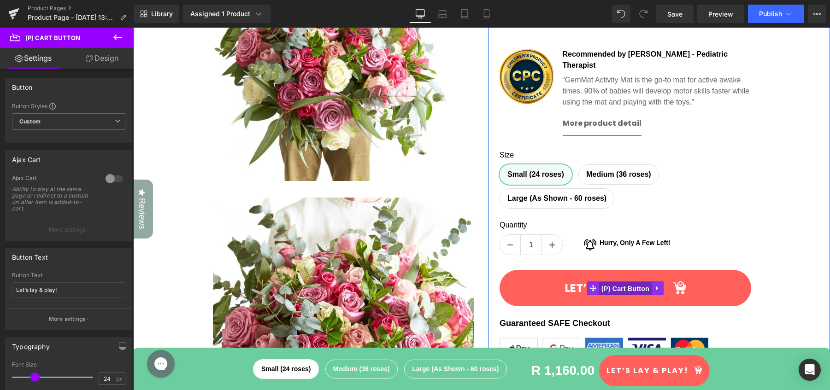
click at [621, 282] on span "(P) Cart Button" at bounding box center [625, 289] width 53 height 14
click at [621, 281] on span "(P) Cart Button" at bounding box center [625, 288] width 53 height 14
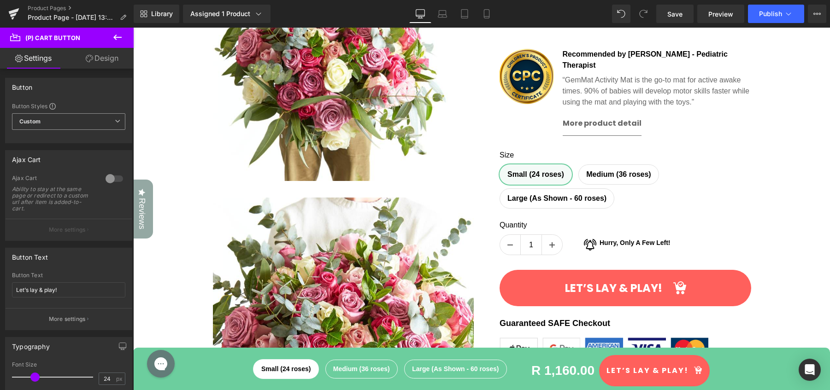
click at [79, 126] on span "Custom Setup Global Style" at bounding box center [68, 121] width 113 height 17
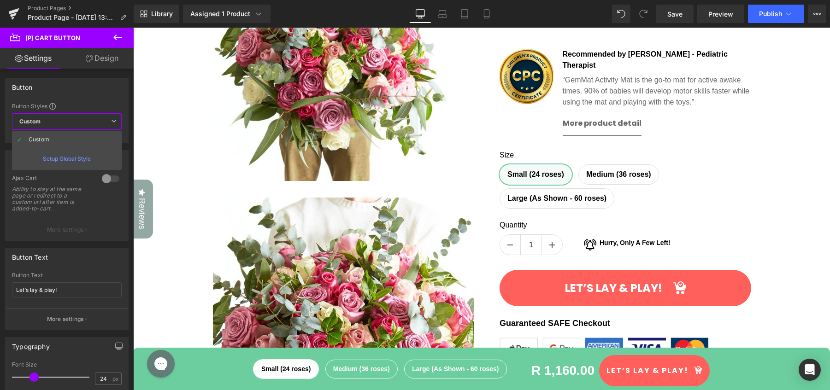
click at [78, 161] on div "Setup Global Style" at bounding box center [67, 159] width 110 height 22
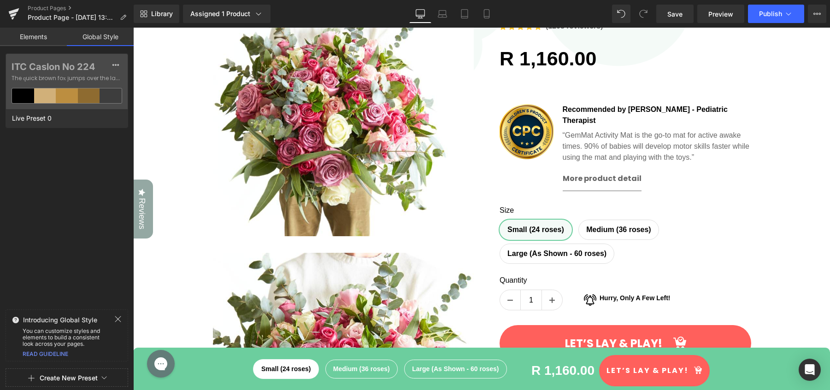
scroll to position [181, 0]
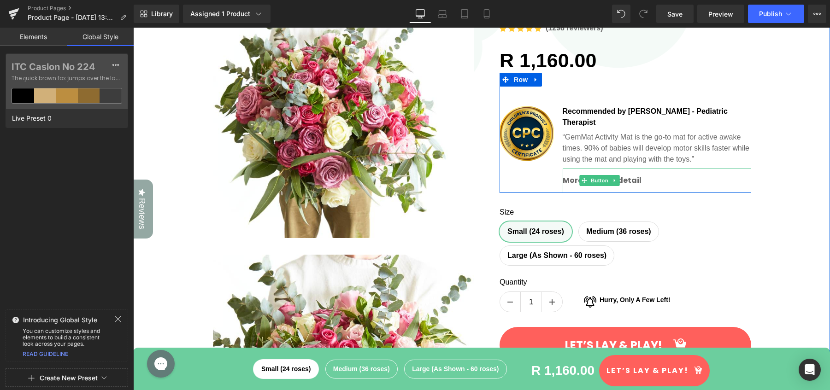
click at [612, 178] on icon at bounding box center [614, 181] width 5 height 6
click at [657, 173] on div "More product detail" at bounding box center [656, 181] width 189 height 24
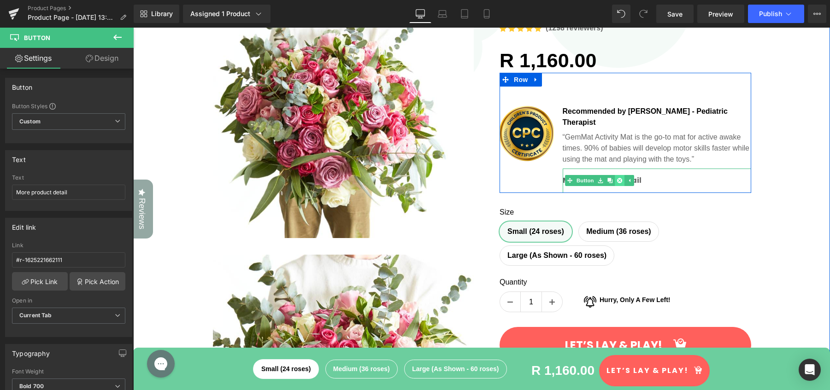
click at [617, 178] on icon at bounding box center [619, 181] width 5 height 6
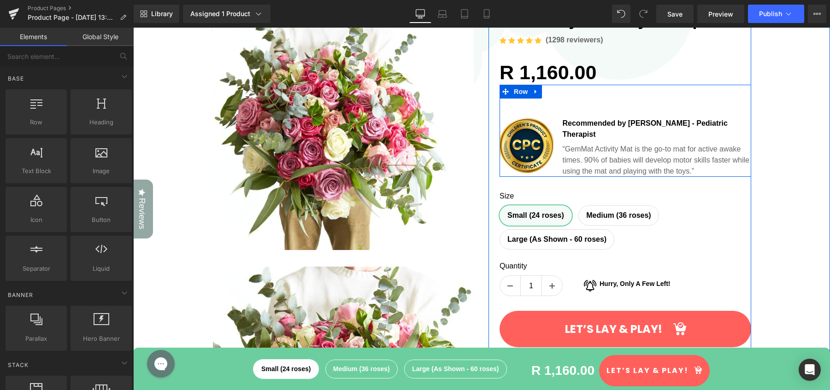
scroll to position [169, 0]
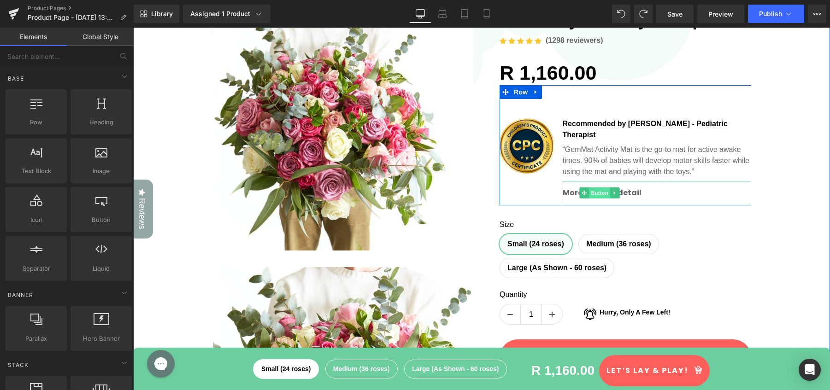
click at [602, 187] on span "Button" at bounding box center [599, 192] width 21 height 11
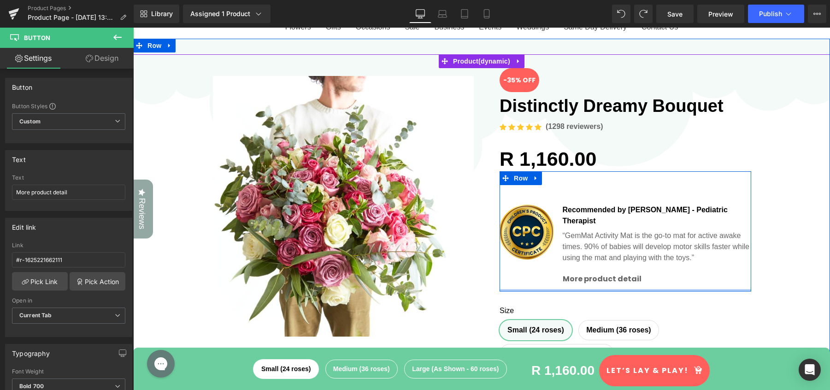
scroll to position [0, 0]
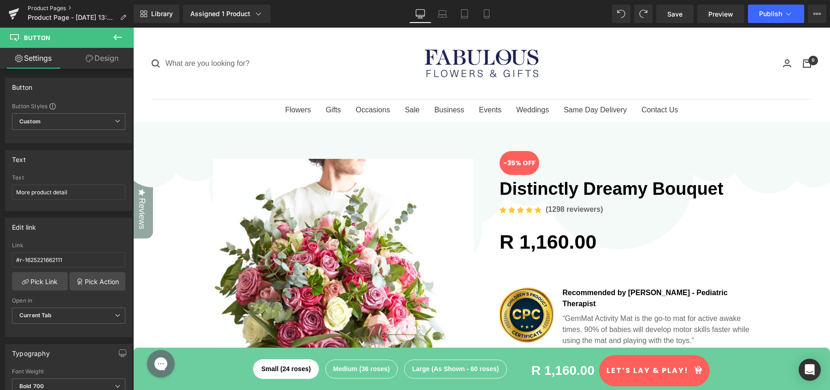
click at [44, 5] on link "Product Pages" at bounding box center [81, 8] width 106 height 7
